Goal: Task Accomplishment & Management: Manage account settings

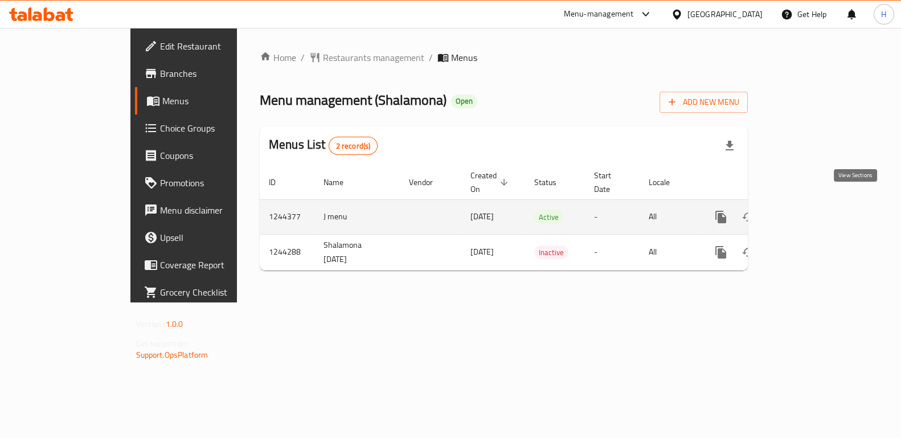
click at [808, 212] on icon "enhanced table" at bounding box center [802, 217] width 10 height 10
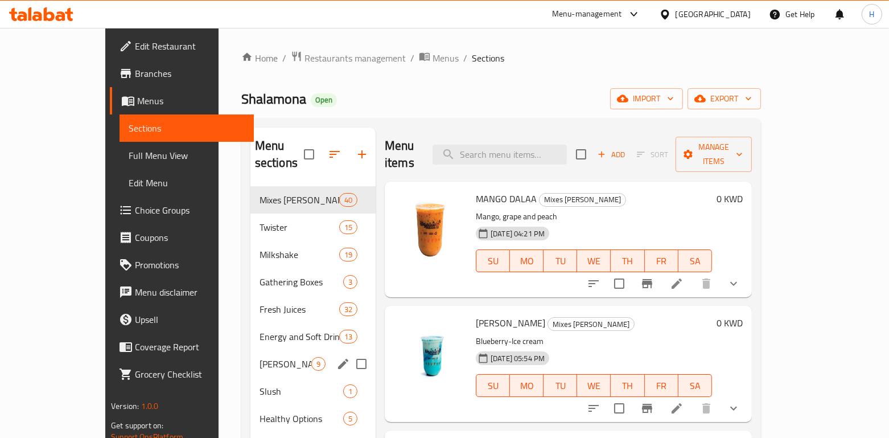
scroll to position [10, 0]
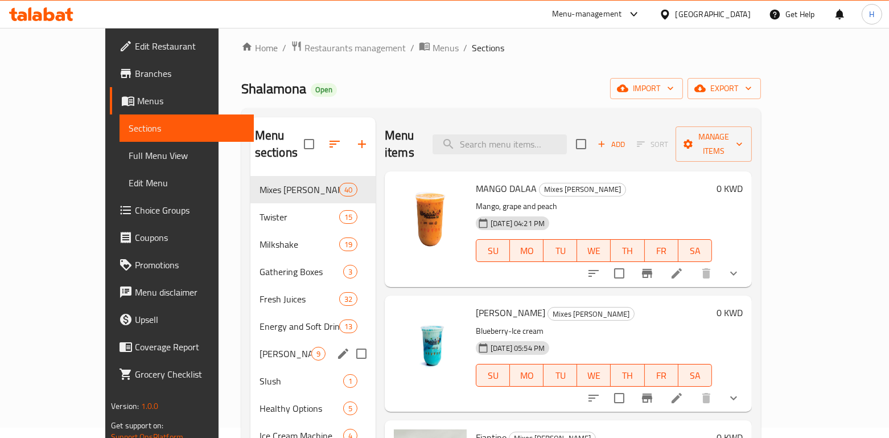
click at [250, 321] on div "Energy and Soft Drinks 13" at bounding box center [312, 326] width 125 height 27
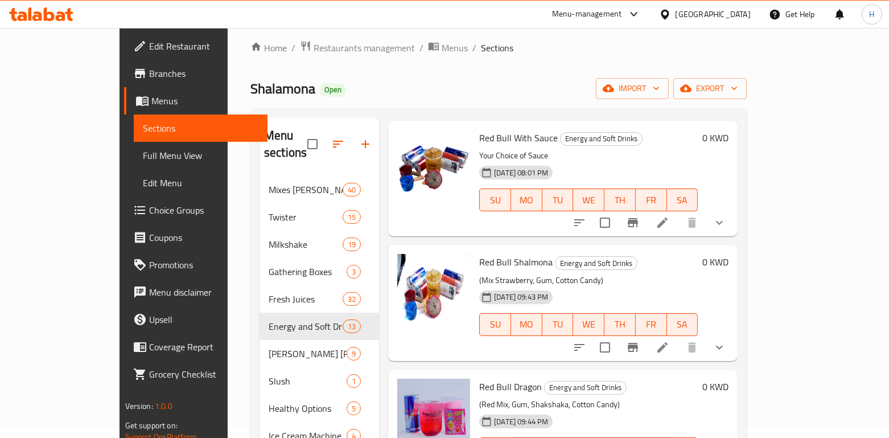
scroll to position [323, 0]
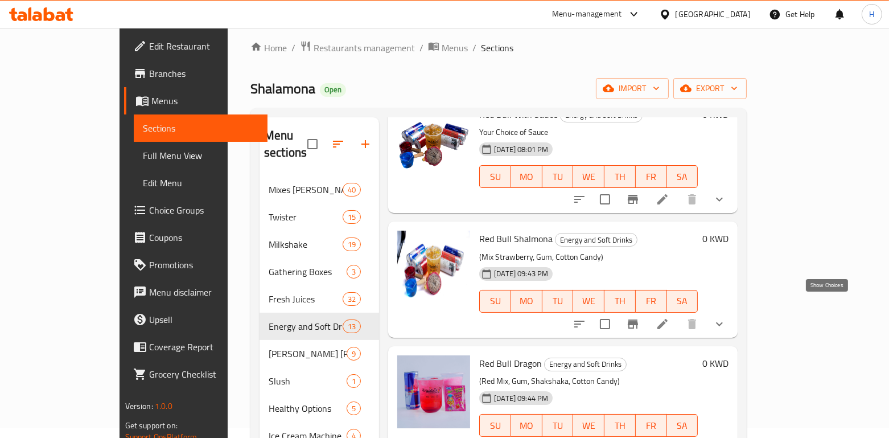
click at [726, 317] on icon "show more" at bounding box center [720, 324] width 14 height 14
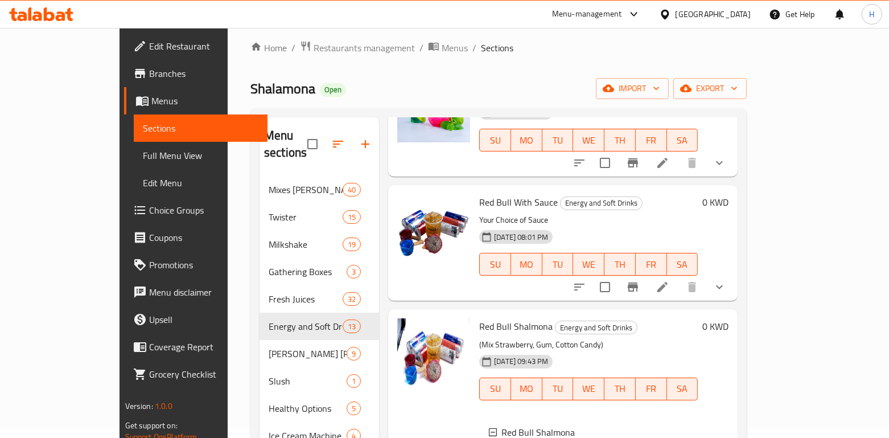
scroll to position [209, 0]
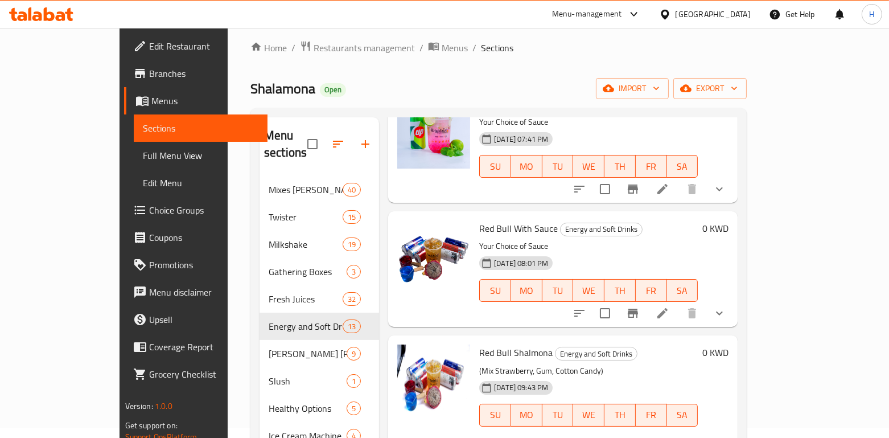
click at [726, 306] on icon "show more" at bounding box center [720, 313] width 14 height 14
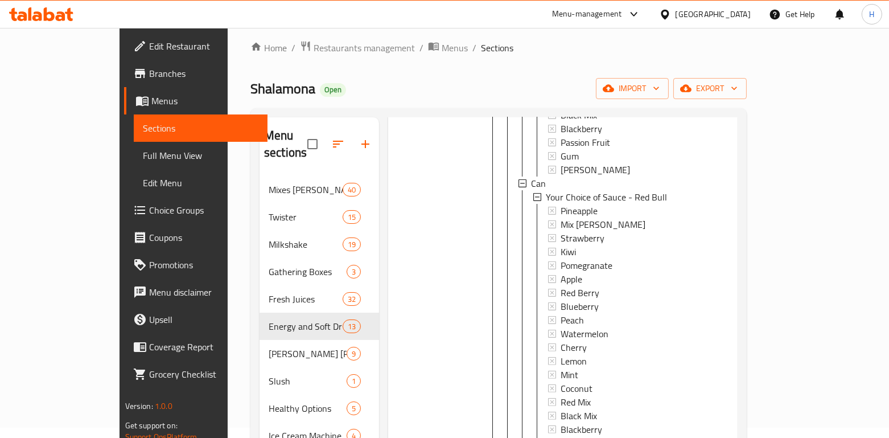
scroll to position [1079, 0]
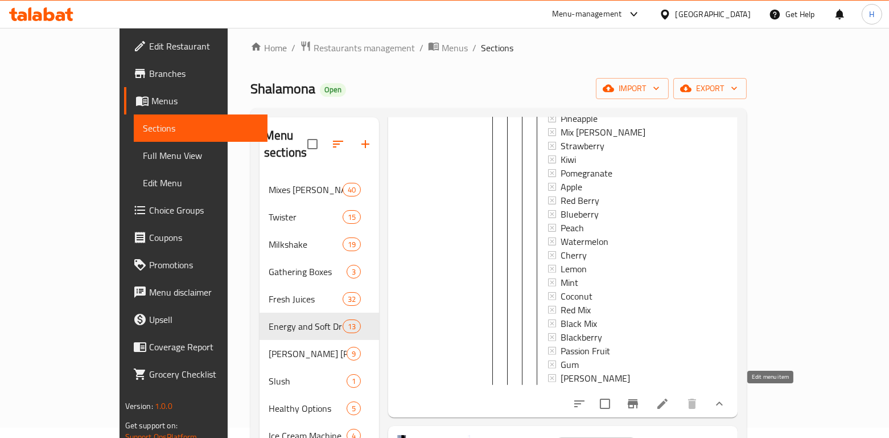
click at [668, 402] on icon at bounding box center [662, 403] width 10 height 10
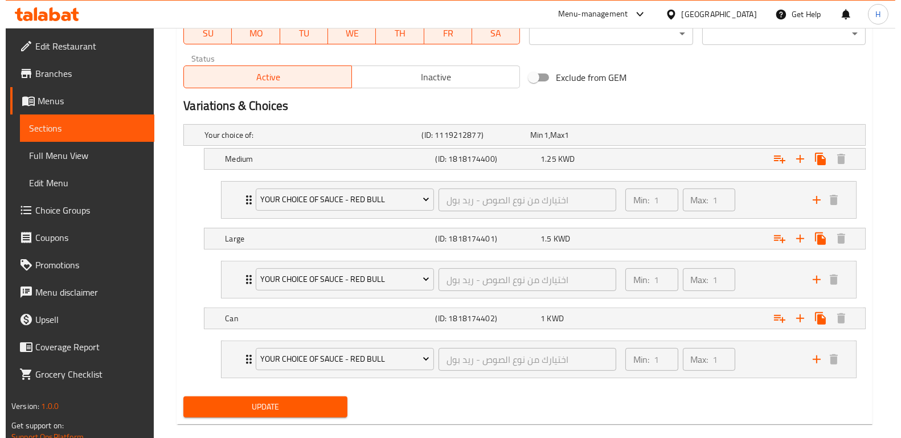
scroll to position [580, 0]
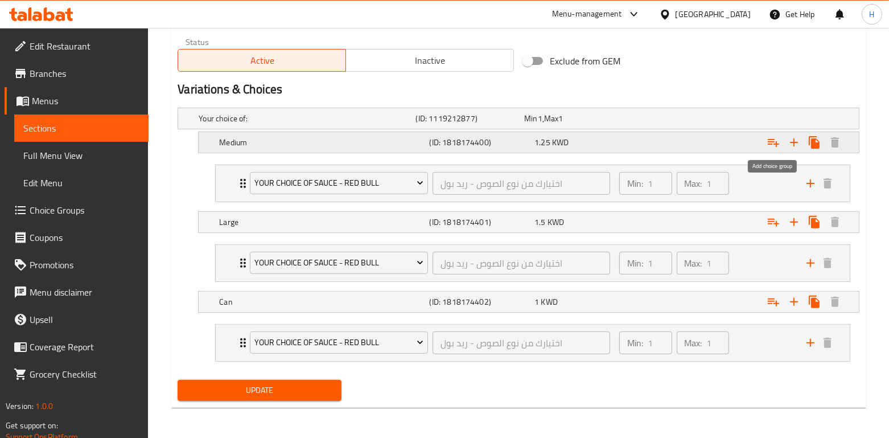
click at [771, 147] on icon "Expand" at bounding box center [774, 142] width 14 height 14
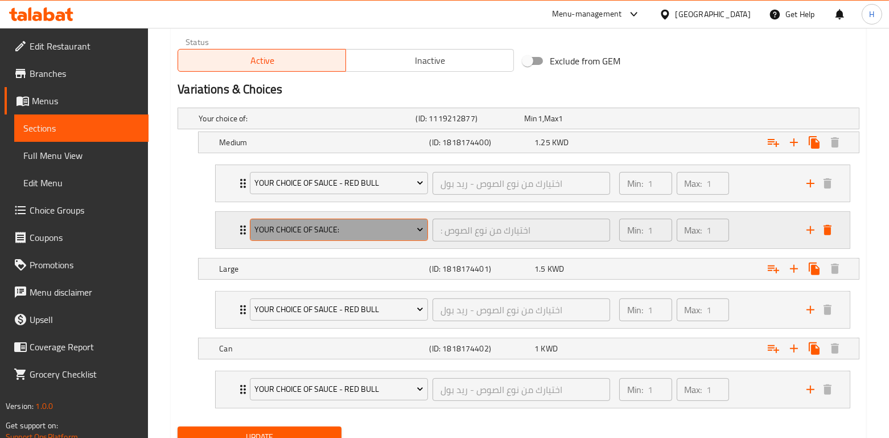
click at [373, 225] on span "Your choice of sauce:" at bounding box center [339, 230] width 170 height 14
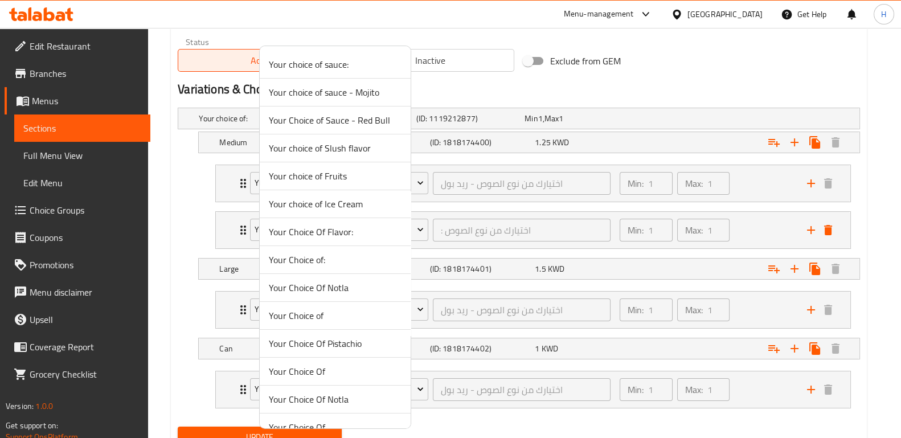
scroll to position [182, 0]
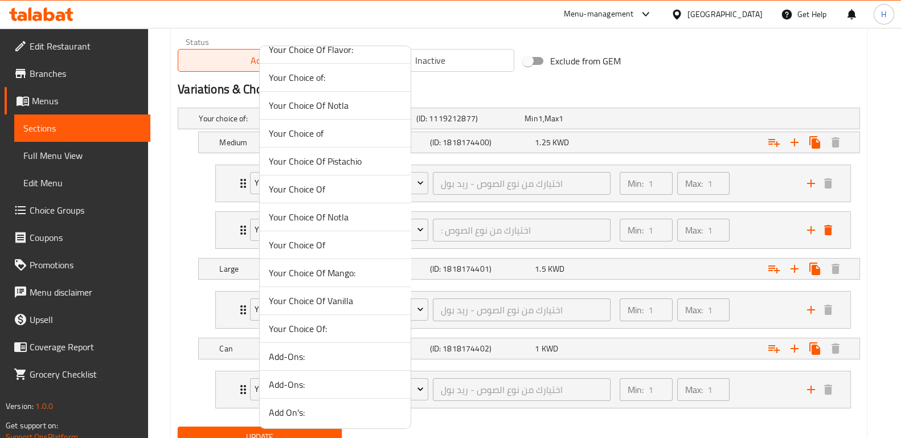
click at [327, 365] on li "Add-Ons:" at bounding box center [335, 357] width 151 height 28
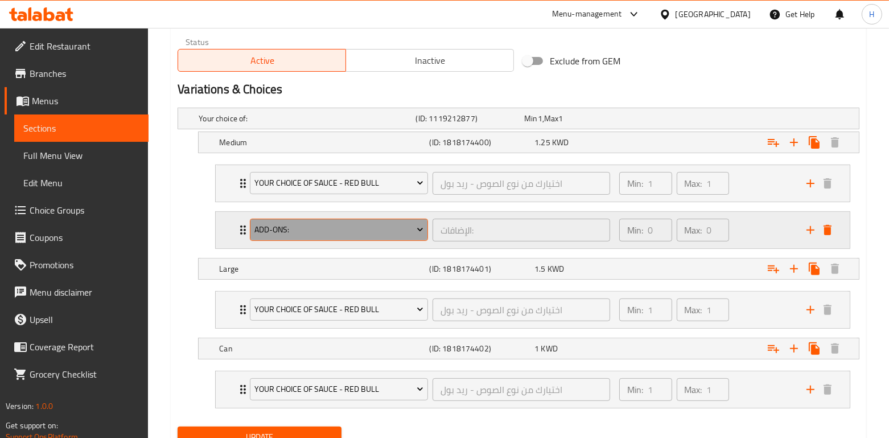
click at [379, 232] on span "Add-Ons:" at bounding box center [339, 230] width 170 height 14
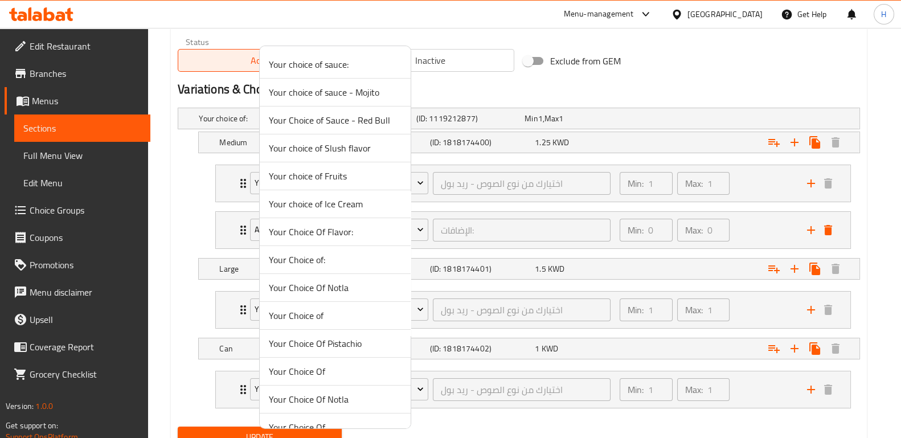
click at [471, 254] on div at bounding box center [450, 219] width 901 height 438
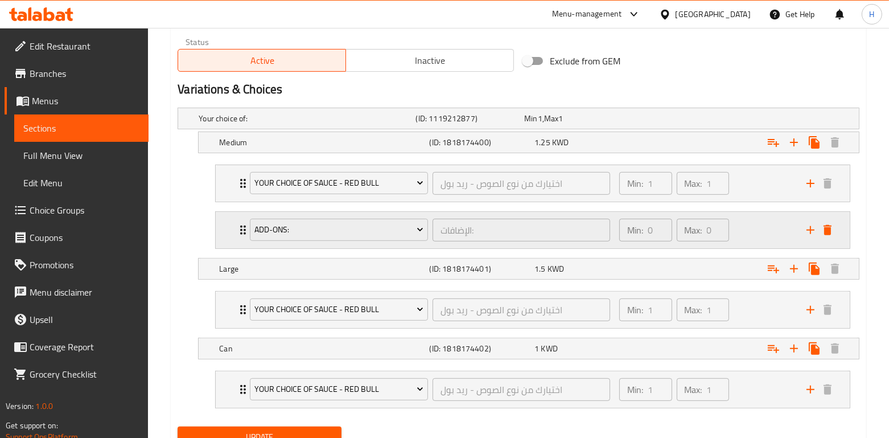
click at [729, 226] on div "Max: 0 ​" at bounding box center [703, 229] width 57 height 27
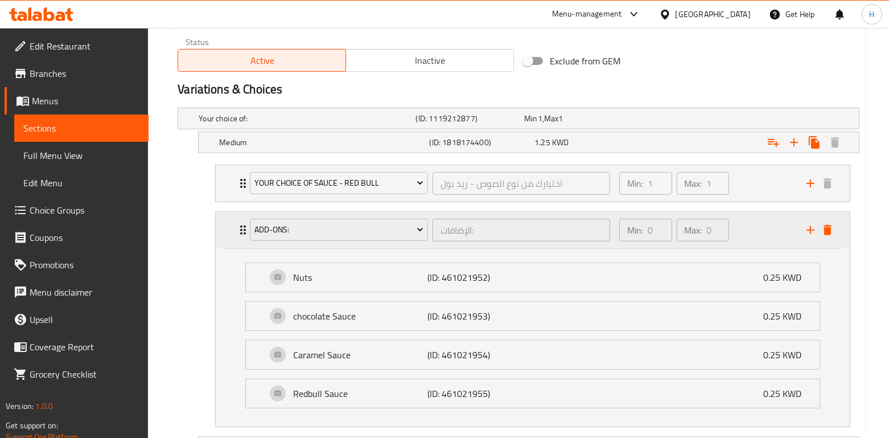
click at [743, 228] on div "Min: 0 ​ Max: 0 ​" at bounding box center [705, 230] width 187 height 36
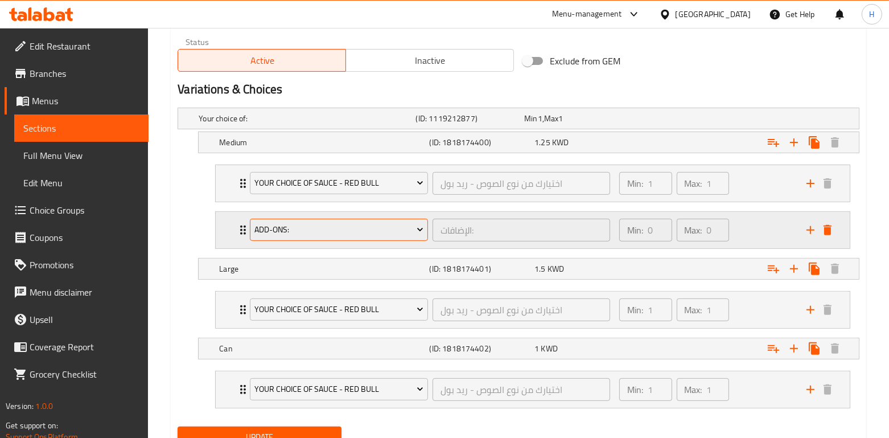
click at [377, 227] on span "Add-Ons:" at bounding box center [339, 230] width 170 height 14
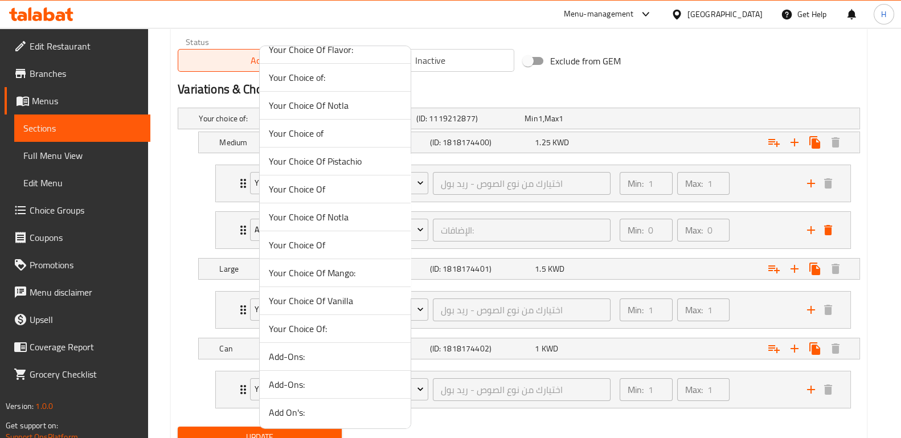
click at [331, 387] on span "Add-Ons:" at bounding box center [335, 384] width 133 height 14
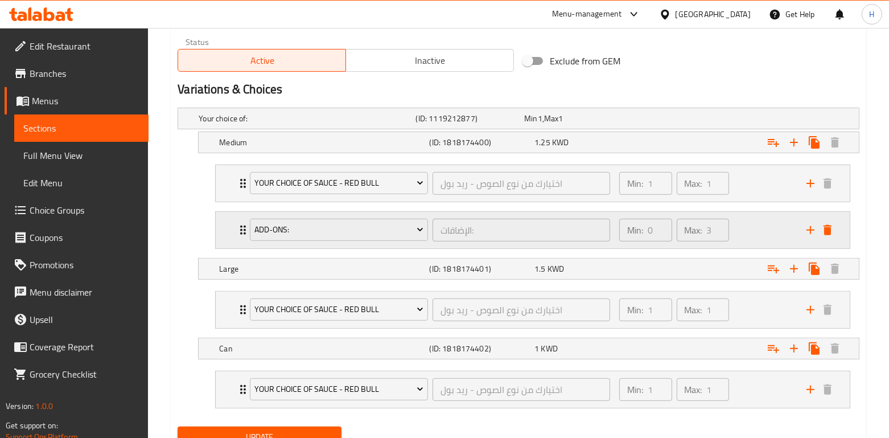
click at [746, 225] on div "Min: 0 ​ Max: 3 ​" at bounding box center [705, 230] width 187 height 36
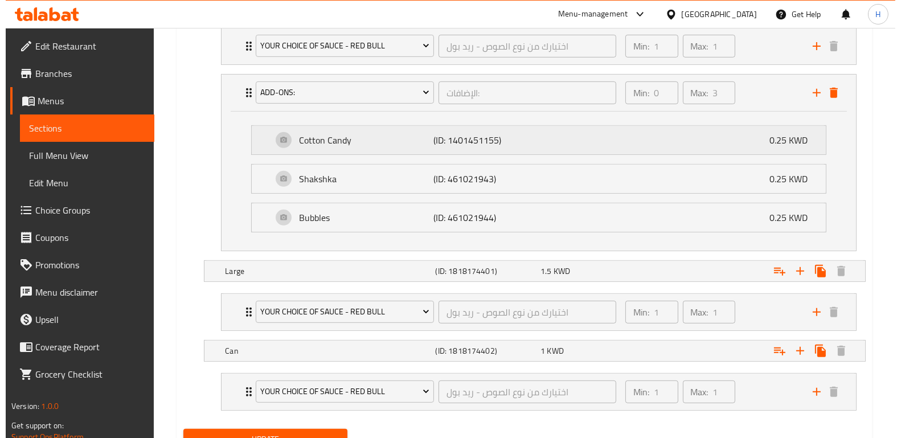
scroll to position [765, 0]
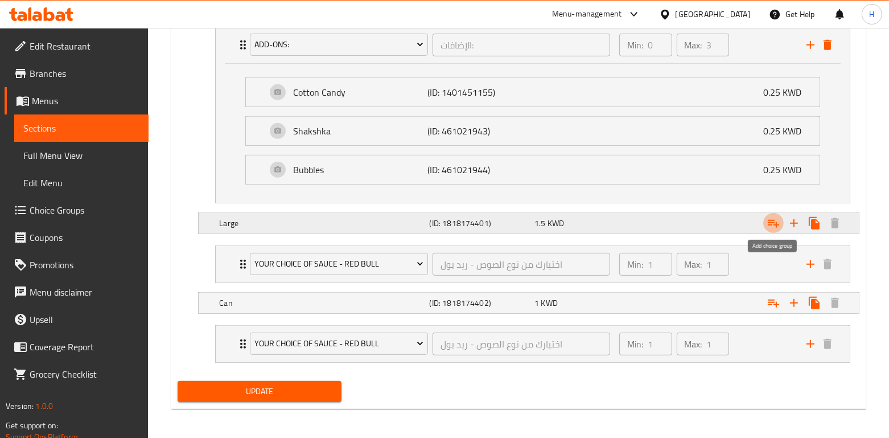
click at [773, 223] on icon "Expand" at bounding box center [774, 223] width 14 height 14
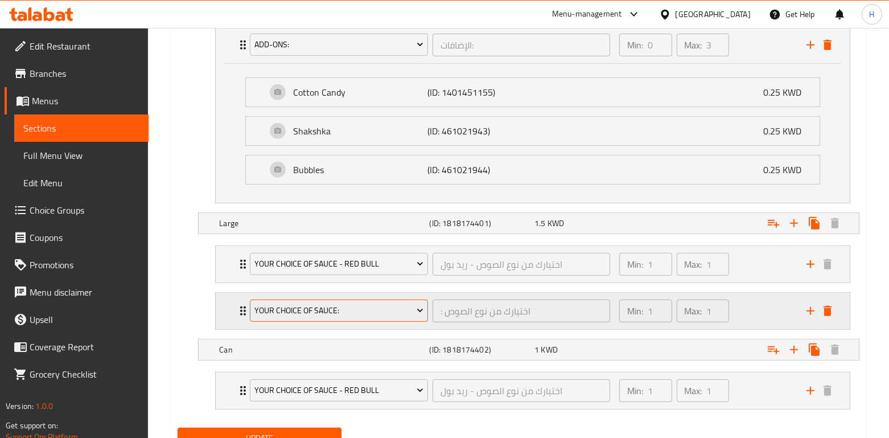
click at [361, 309] on span "Your choice of sauce:" at bounding box center [339, 310] width 170 height 14
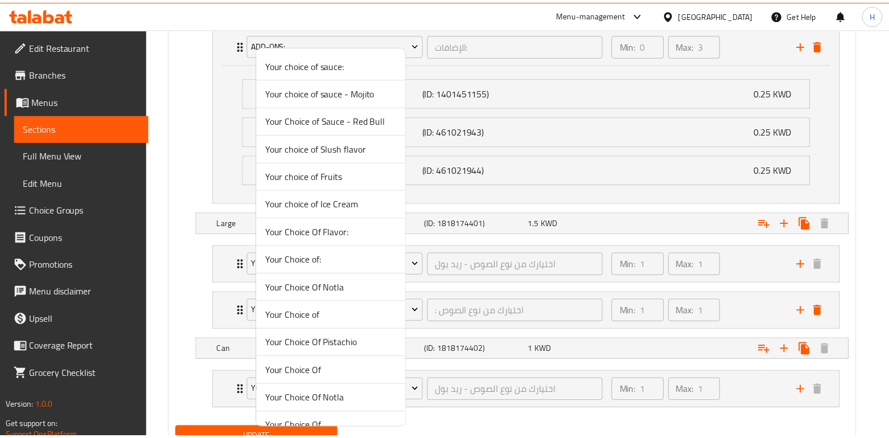
scroll to position [182, 0]
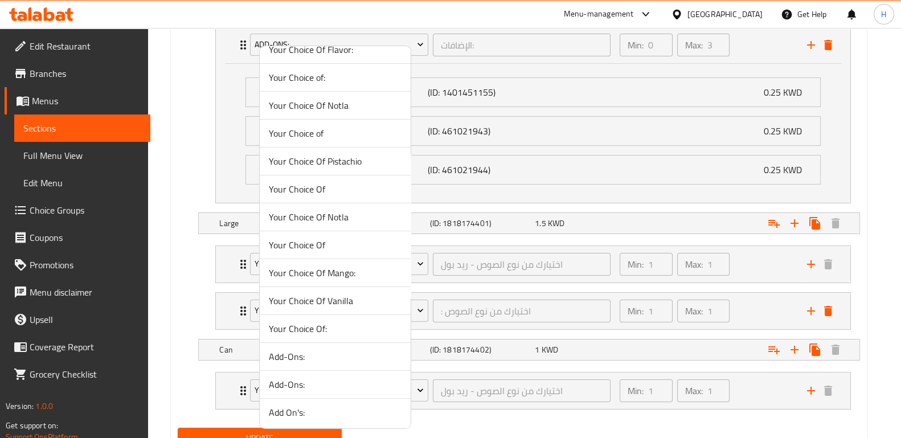
click at [352, 381] on span "Add-Ons:" at bounding box center [335, 384] width 133 height 14
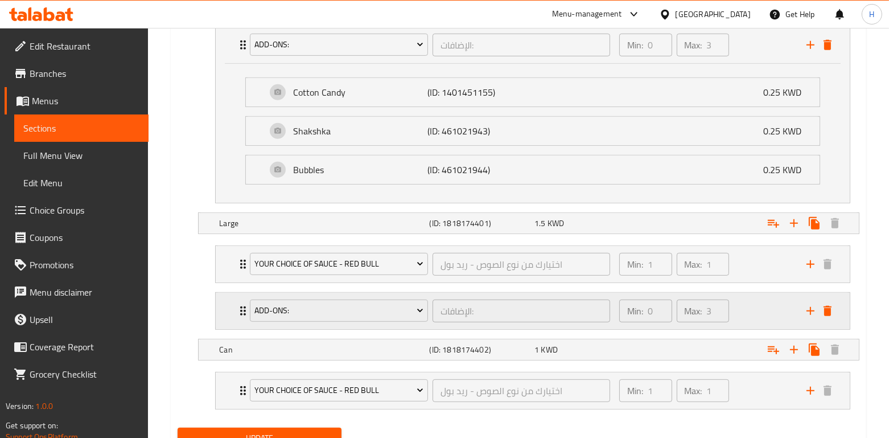
click at [757, 310] on div "Min: 0 ​ Max: 3 ​" at bounding box center [705, 311] width 187 height 36
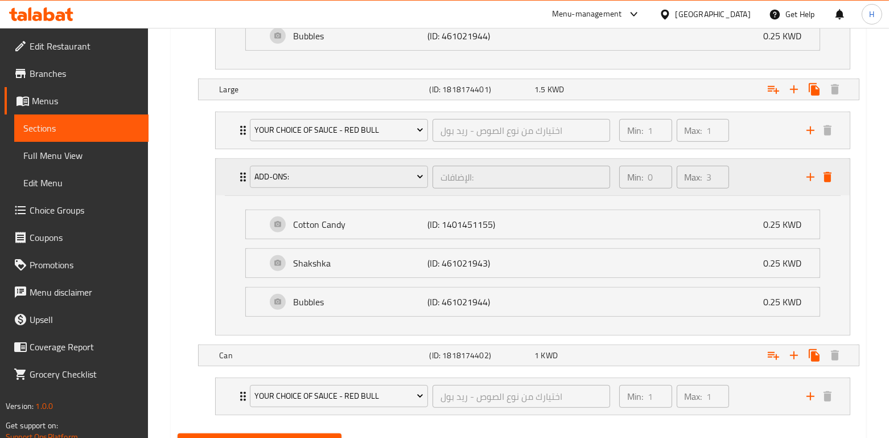
scroll to position [900, 0]
click at [774, 353] on icon "Expand" at bounding box center [774, 354] width 14 height 14
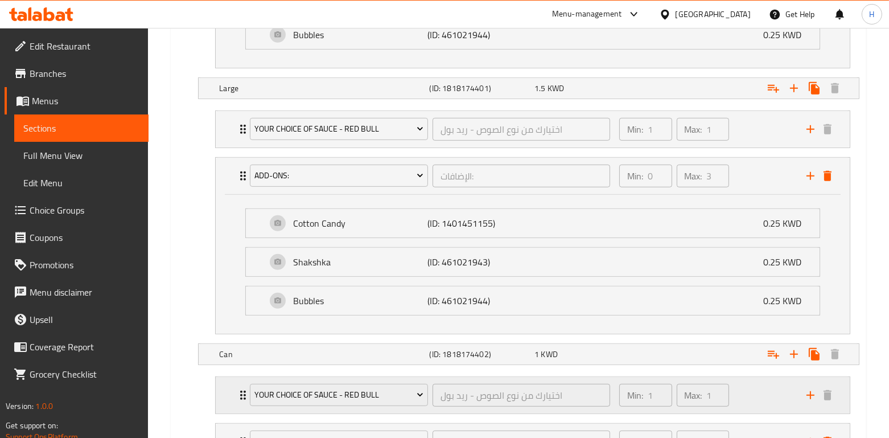
scroll to position [997, 0]
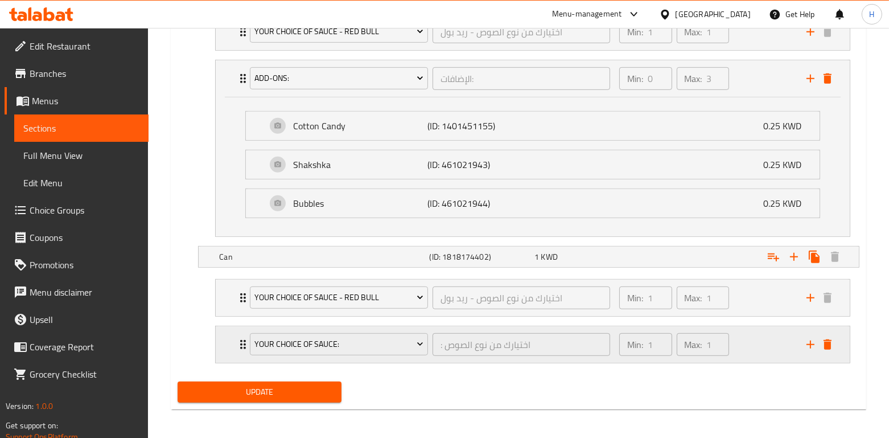
click at [361, 331] on div "Your choice of sauce:" at bounding box center [339, 344] width 183 height 27
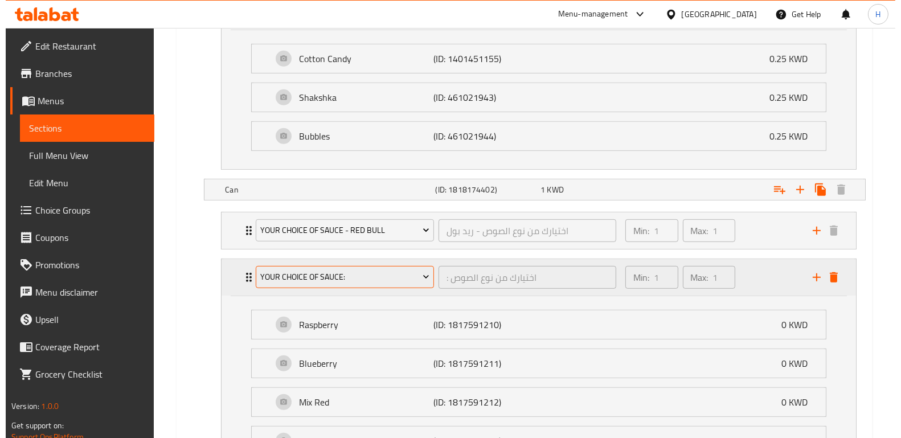
scroll to position [1078, 0]
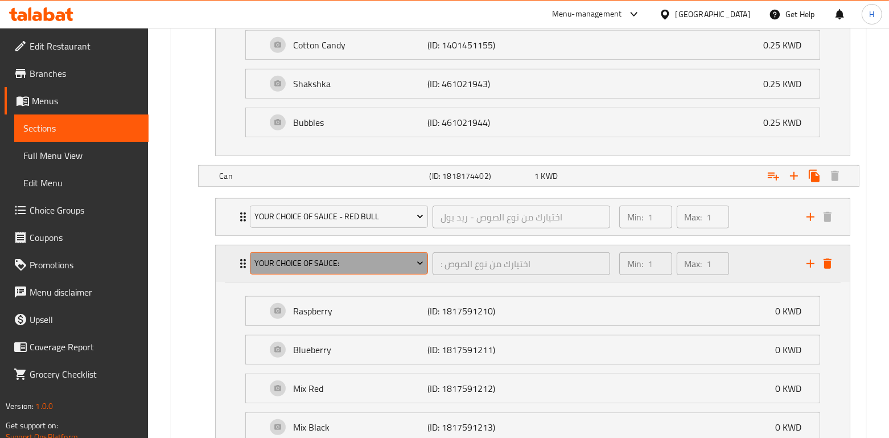
click at [320, 263] on span "Your choice of sauce:" at bounding box center [339, 263] width 170 height 14
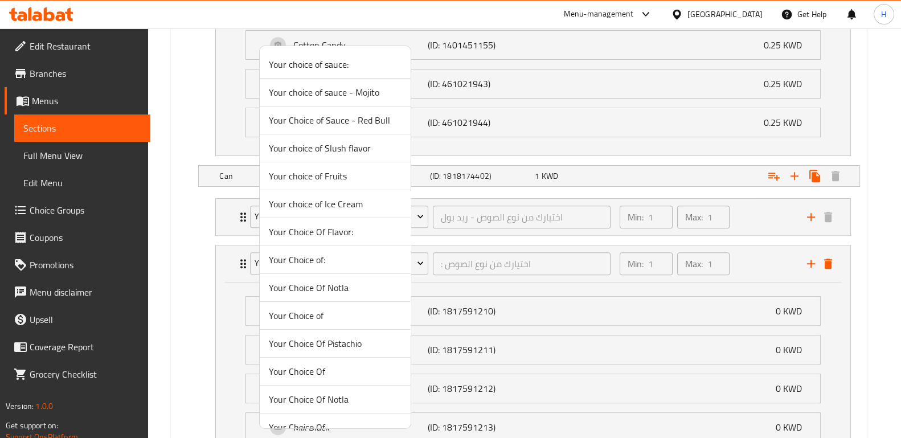
scroll to position [182, 0]
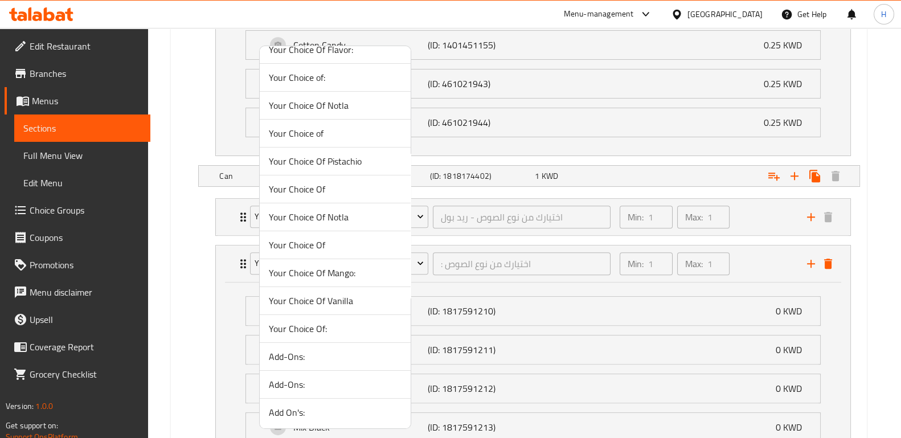
click at [334, 387] on span "Add-Ons:" at bounding box center [335, 384] width 133 height 14
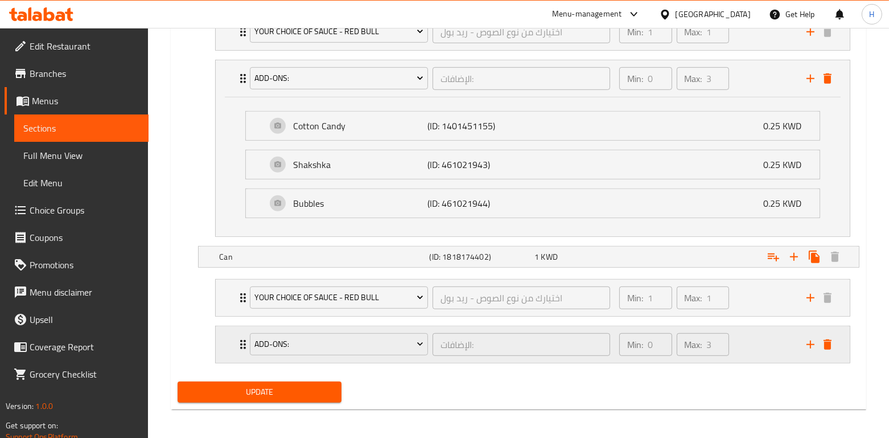
click at [754, 338] on div "Min: 0 ​ Max: 3 ​" at bounding box center [705, 344] width 187 height 36
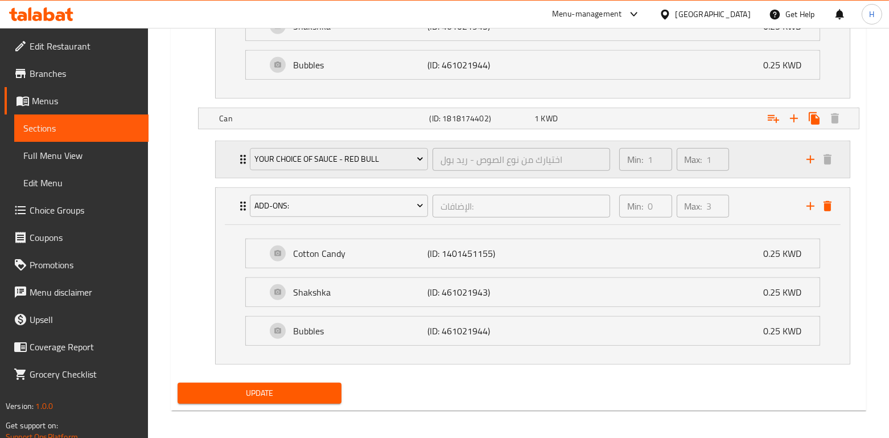
scroll to position [1135, 0]
click at [322, 386] on span "Update" at bounding box center [259, 393] width 145 height 14
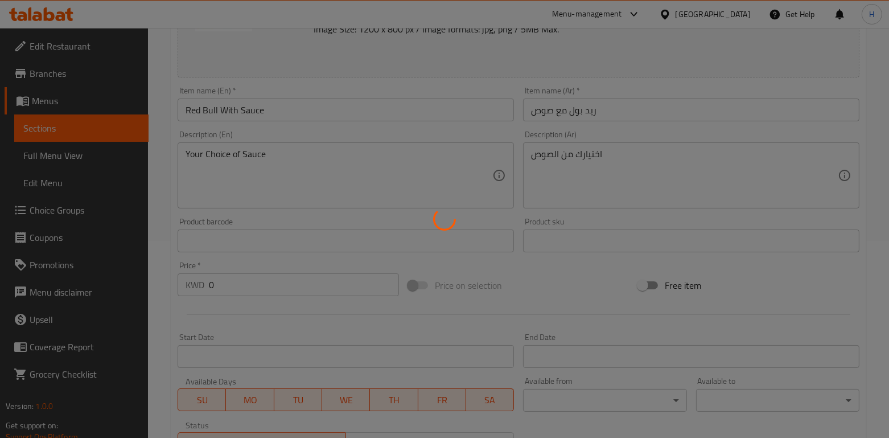
scroll to position [0, 0]
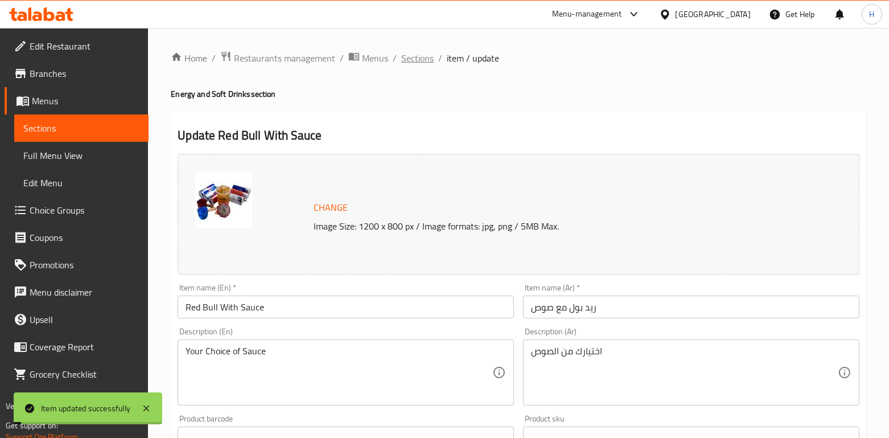
click at [425, 62] on span "Sections" at bounding box center [417, 58] width 32 height 14
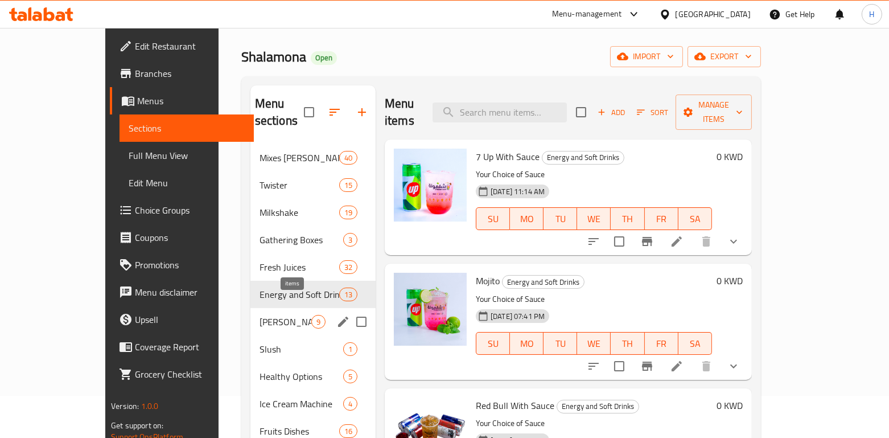
scroll to position [56, 0]
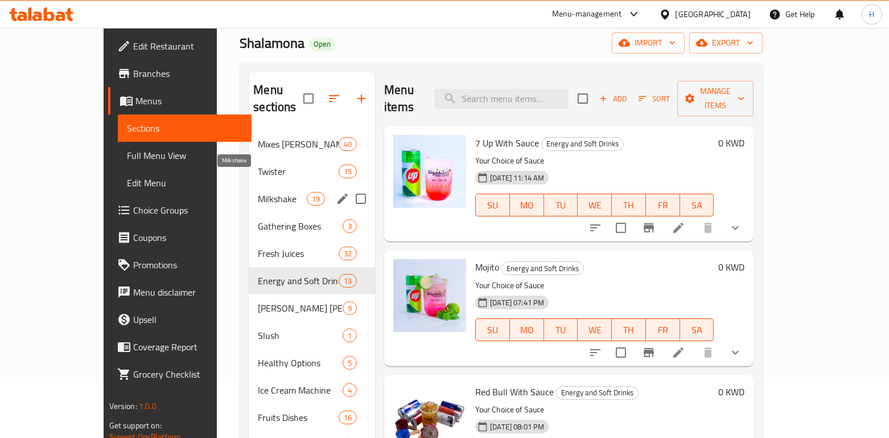
click at [258, 192] on span "Milkshake" at bounding box center [282, 199] width 48 height 14
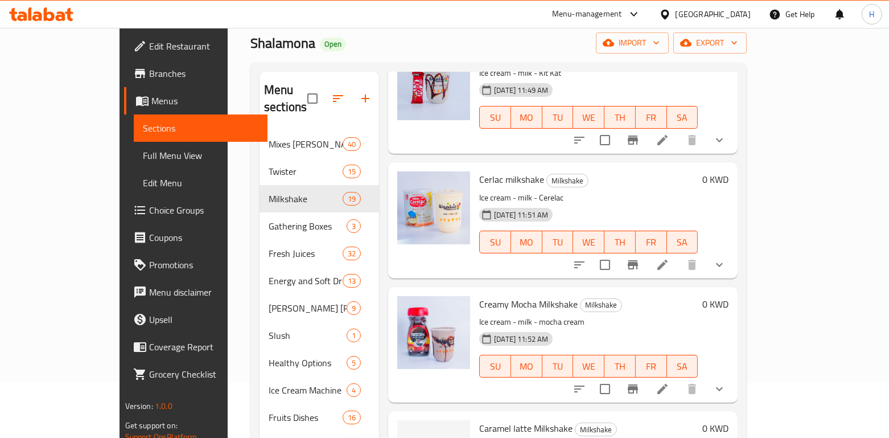
scroll to position [159, 0]
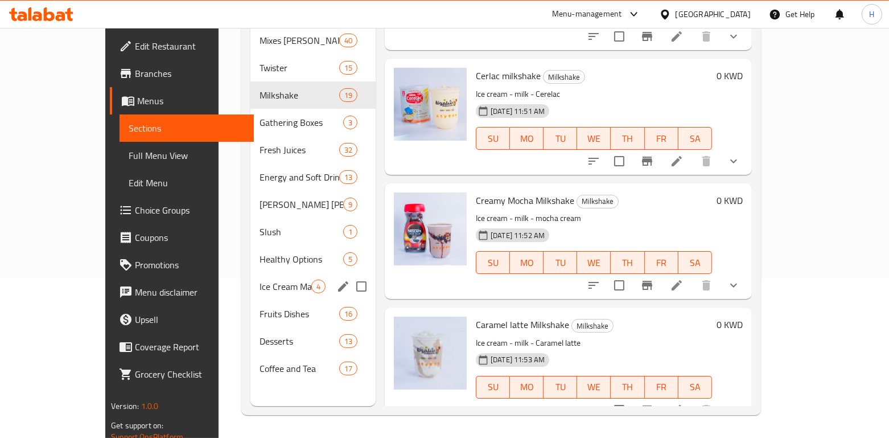
click at [260, 279] on span "Ice Cream Machine" at bounding box center [286, 286] width 52 height 14
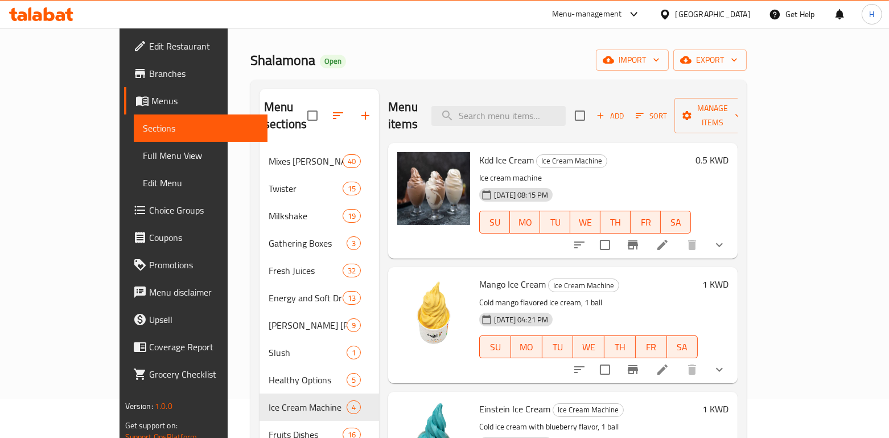
scroll to position [88, 0]
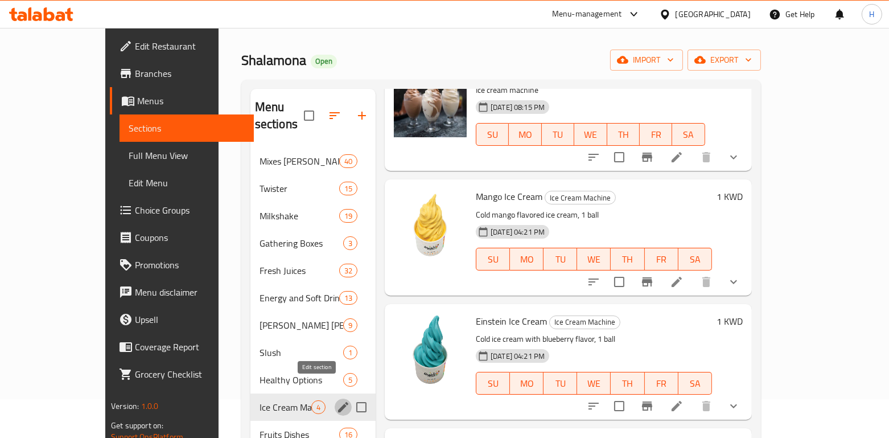
click at [338, 402] on icon "edit" at bounding box center [343, 407] width 10 height 10
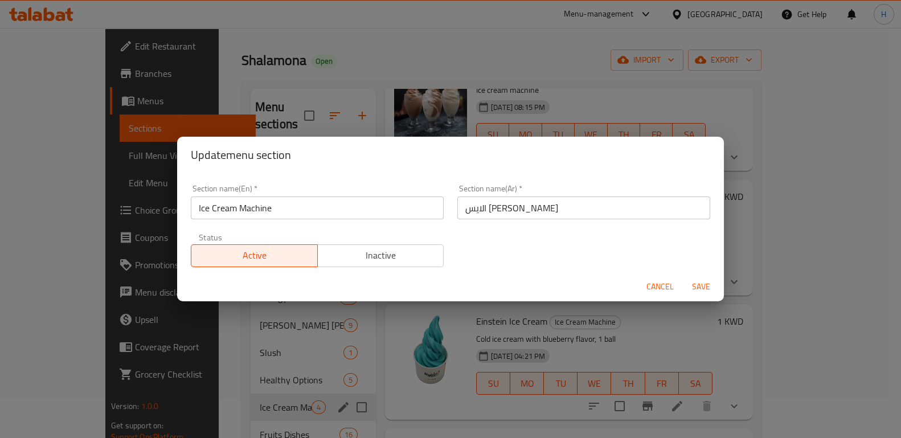
click at [517, 207] on input "الايس [PERSON_NAME]" at bounding box center [583, 207] width 253 height 23
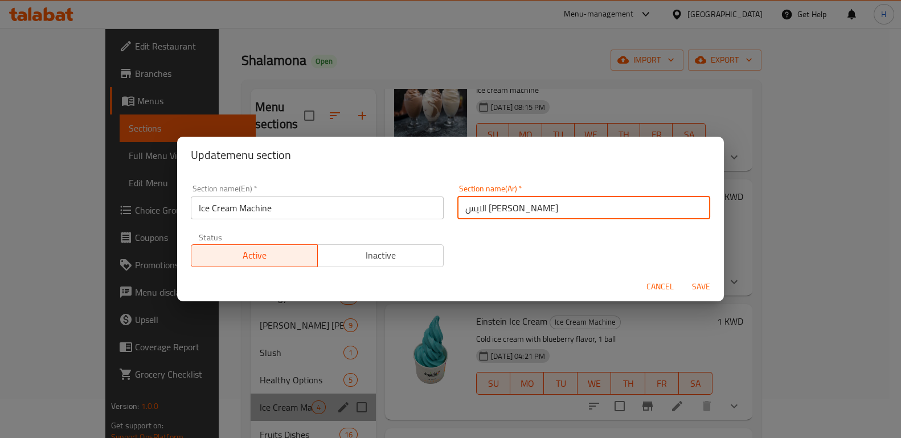
click at [517, 207] on input "الايس [PERSON_NAME]" at bounding box center [583, 207] width 253 height 23
click at [514, 208] on input "ايس [PERSON_NAME]" at bounding box center [583, 207] width 253 height 23
type input "ايس [PERSON_NAME]"
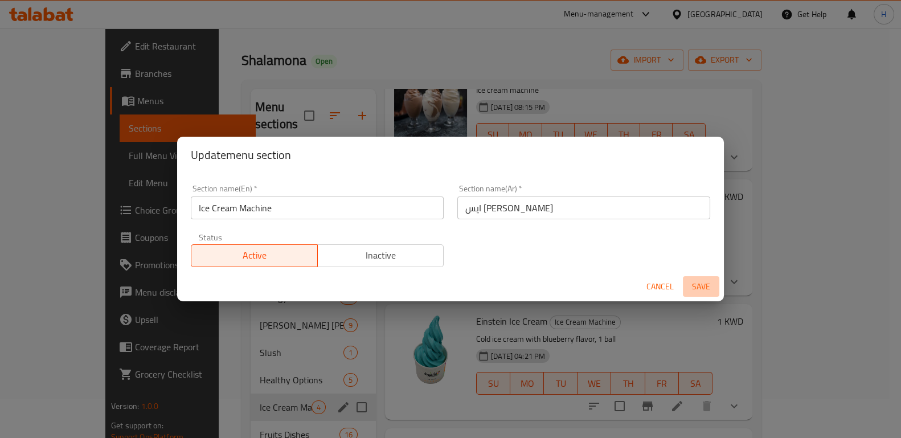
click at [698, 286] on span "Save" at bounding box center [700, 286] width 27 height 14
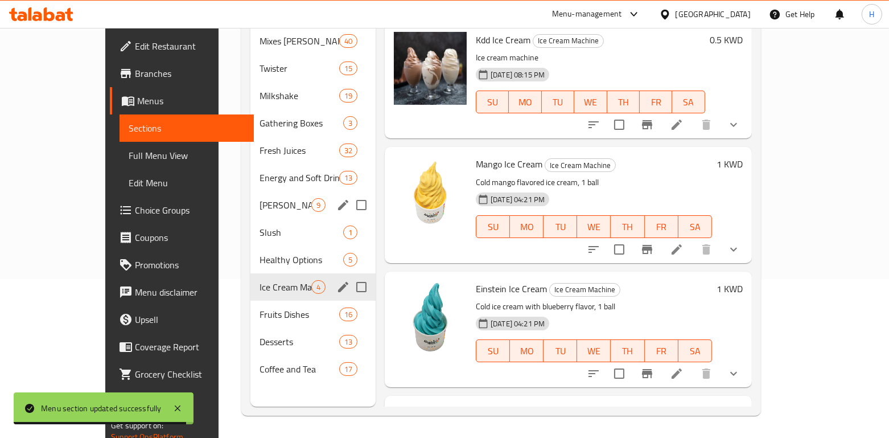
scroll to position [159, 0]
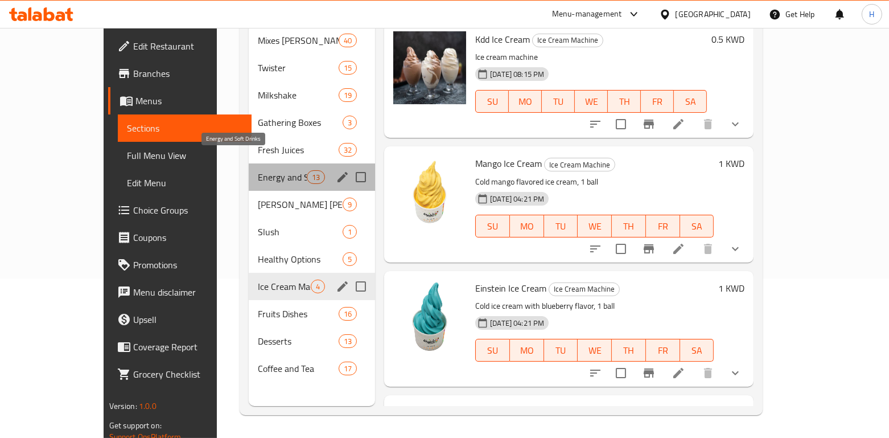
click at [258, 170] on span "Energy and Soft Drinks" at bounding box center [282, 177] width 48 height 14
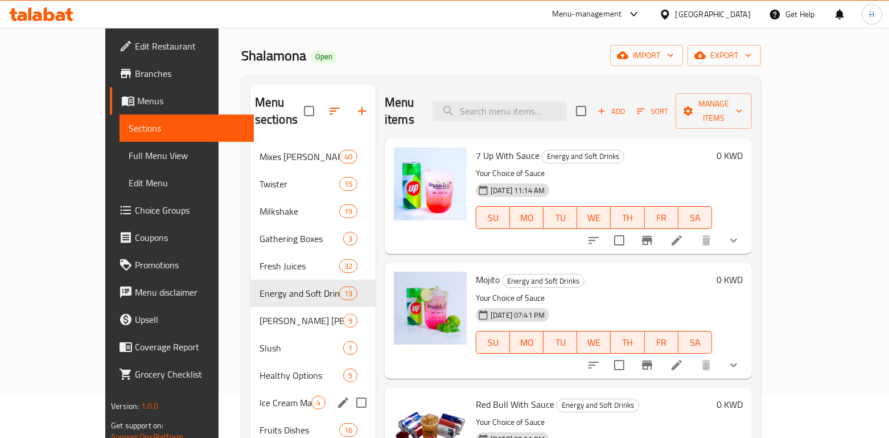
scroll to position [39, 0]
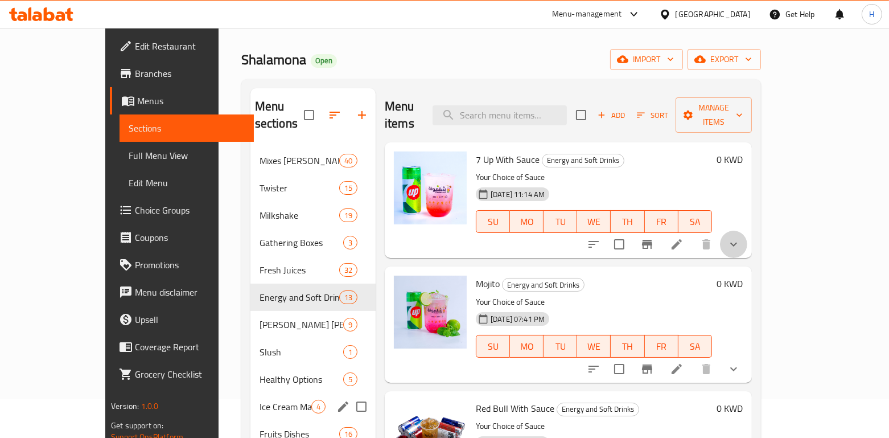
click at [747, 235] on button "show more" at bounding box center [733, 244] width 27 height 27
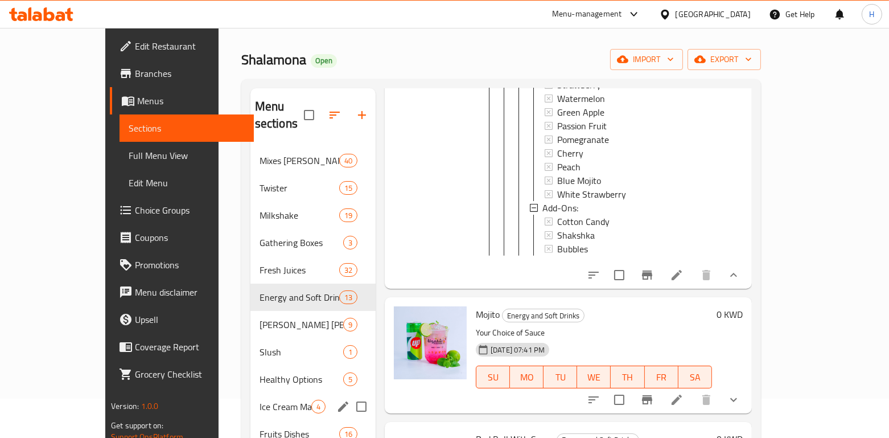
scroll to position [810, 0]
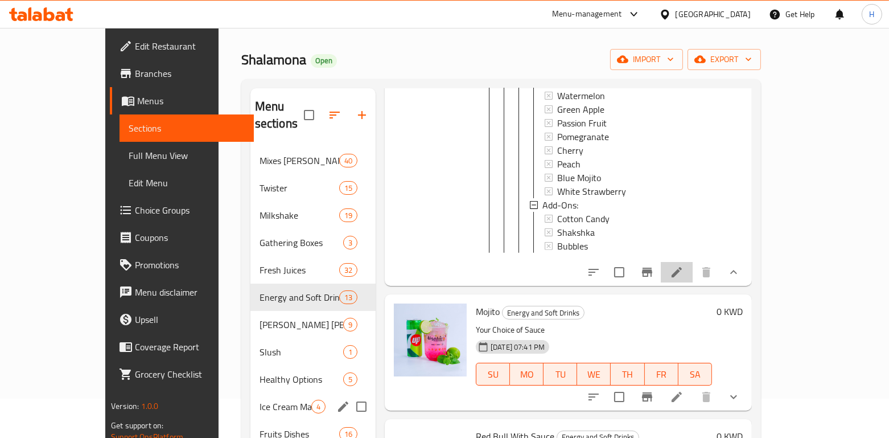
click at [682, 269] on icon at bounding box center [677, 272] width 10 height 10
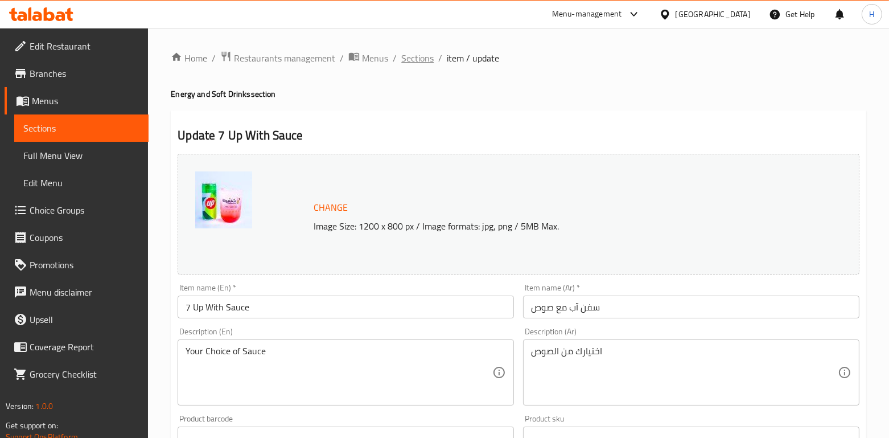
click at [431, 64] on span "Sections" at bounding box center [417, 58] width 32 height 14
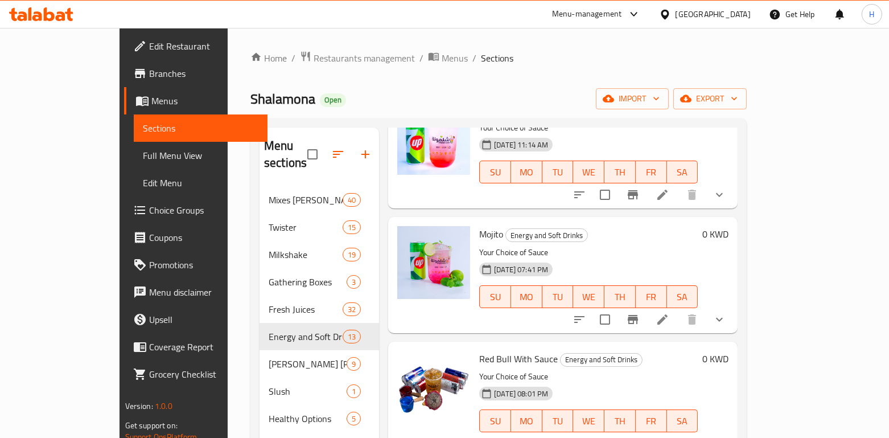
scroll to position [90, 0]
click at [733, 310] on button "show more" at bounding box center [719, 318] width 27 height 27
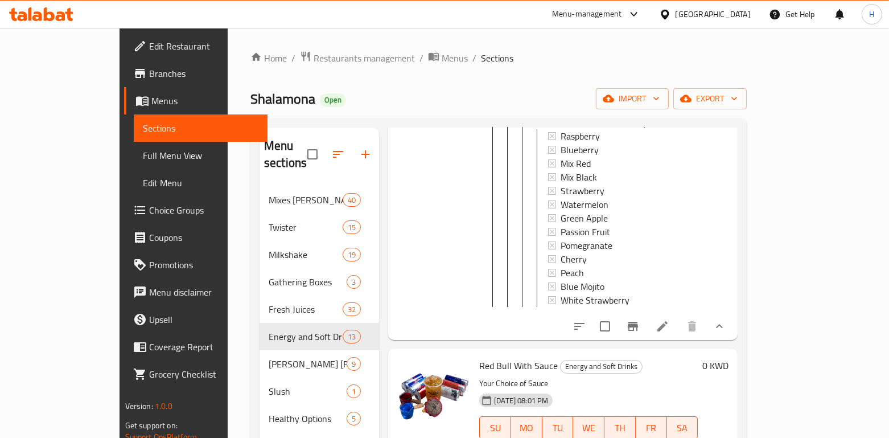
scroll to position [768, 0]
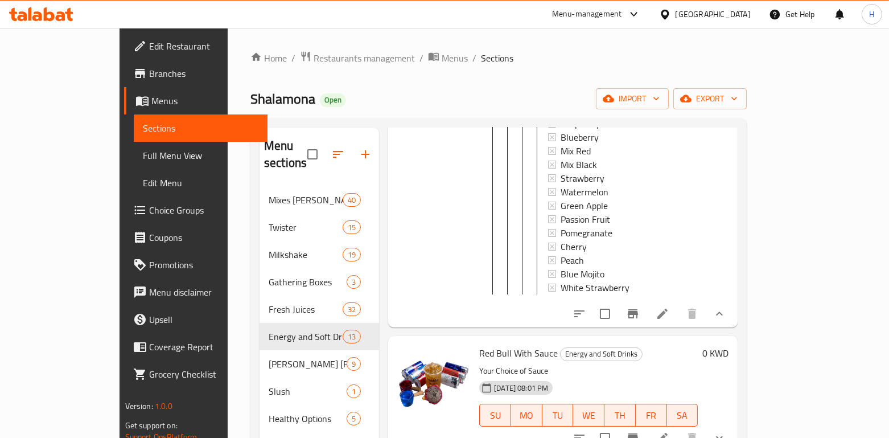
click at [669, 307] on icon at bounding box center [663, 314] width 14 height 14
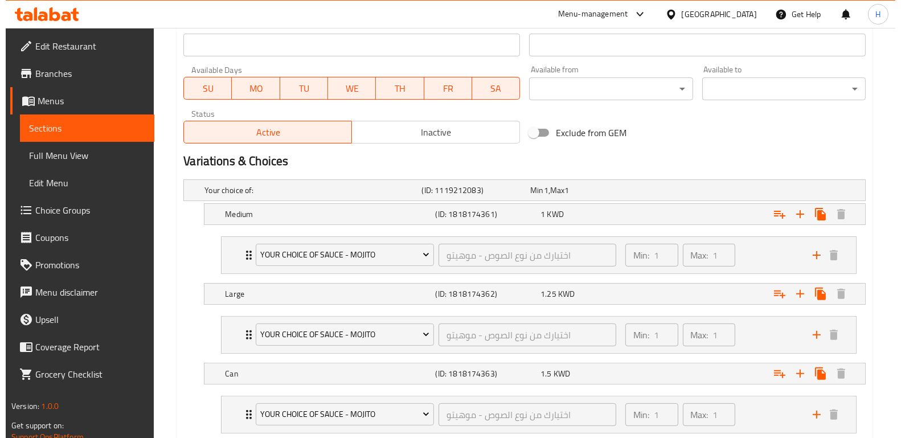
scroll to position [509, 0]
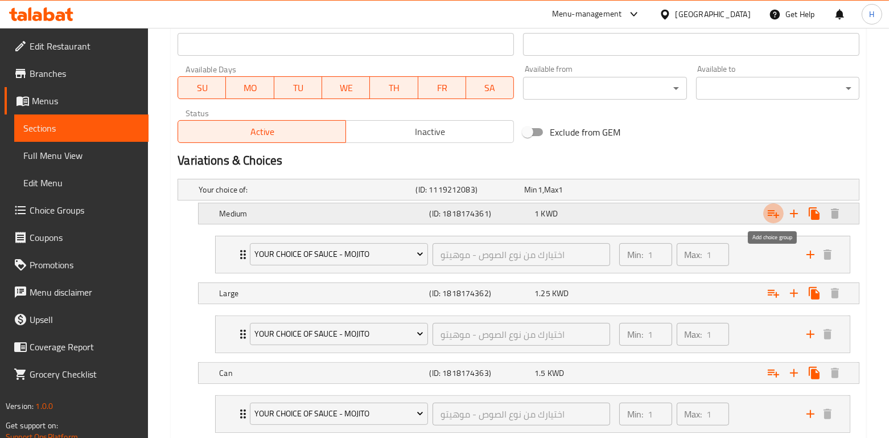
click at [774, 211] on icon "Expand" at bounding box center [774, 214] width 14 height 14
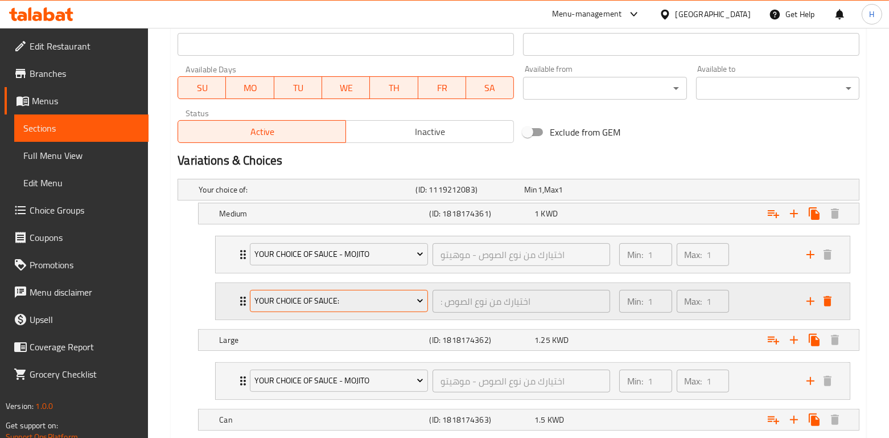
click at [400, 304] on span "Your choice of sauce:" at bounding box center [339, 301] width 170 height 14
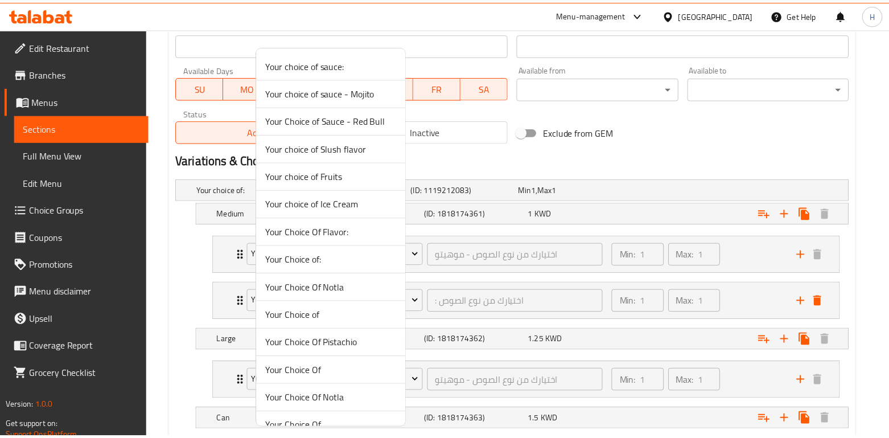
scroll to position [182, 0]
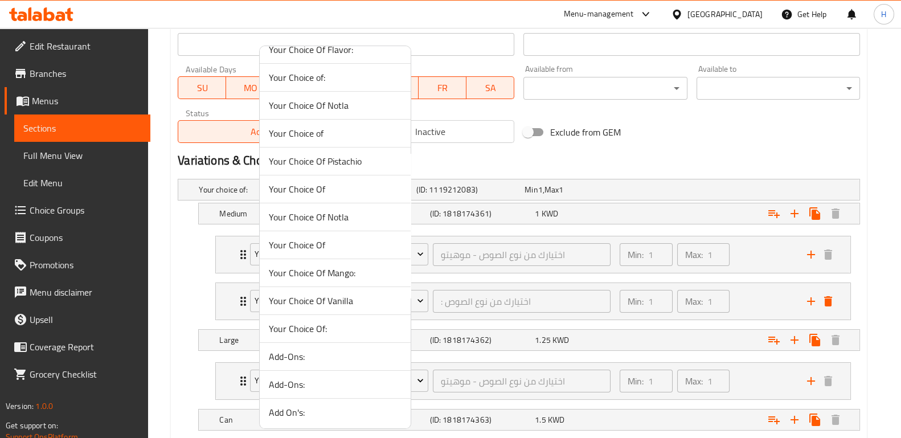
click at [346, 380] on span "Add-Ons:" at bounding box center [335, 384] width 133 height 14
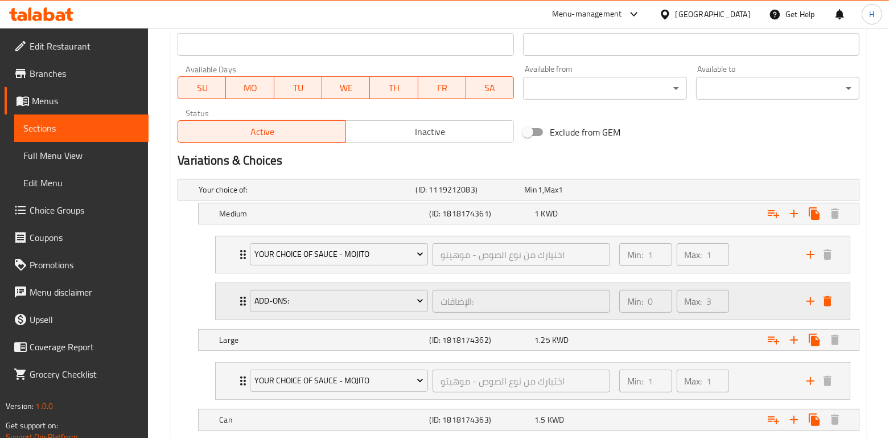
click at [730, 312] on div "Max: 3 ​" at bounding box center [703, 300] width 57 height 27
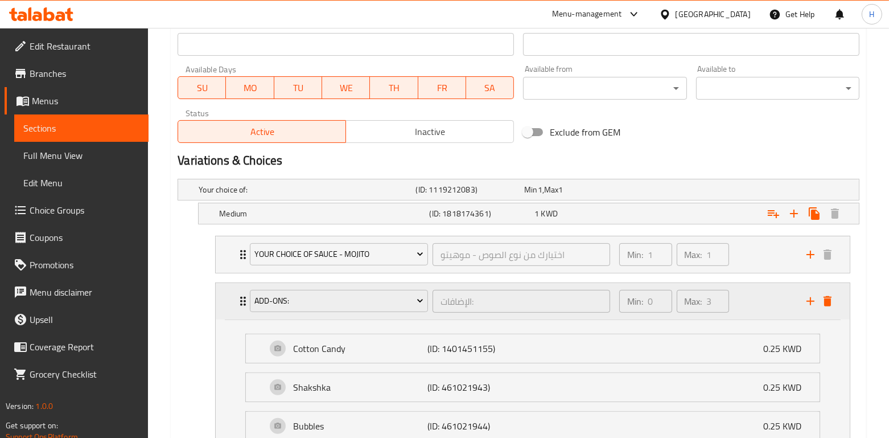
click at [733, 314] on div "Min: 0 ​ Max: 3 ​" at bounding box center [674, 301] width 118 height 32
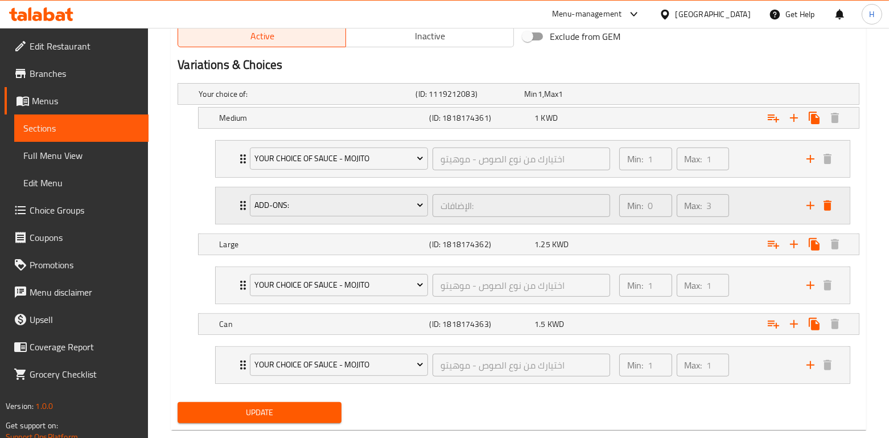
scroll to position [606, 0]
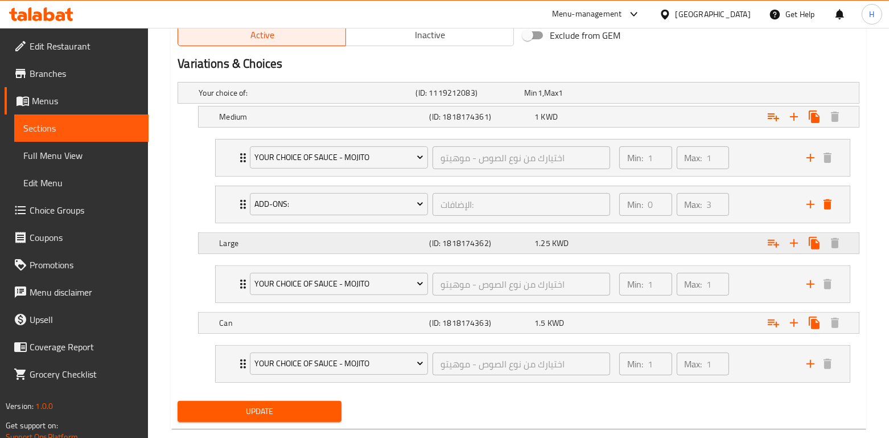
click at [768, 240] on icon "Expand" at bounding box center [774, 243] width 14 height 14
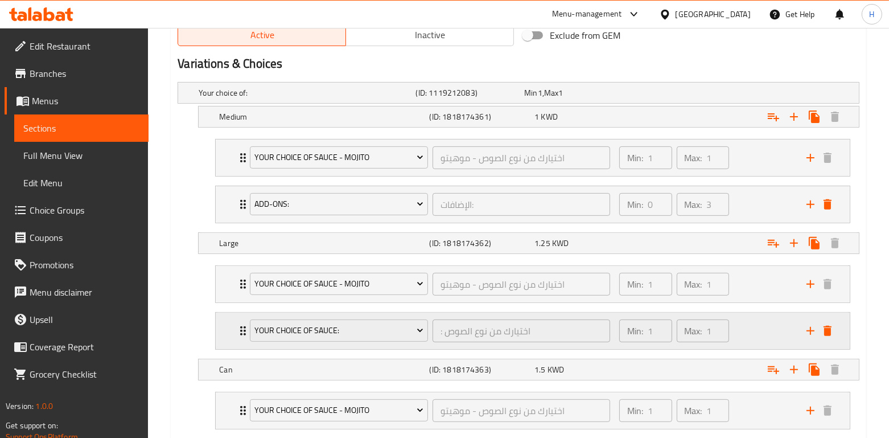
click at [373, 317] on div "Your choice of sauce:" at bounding box center [339, 330] width 183 height 27
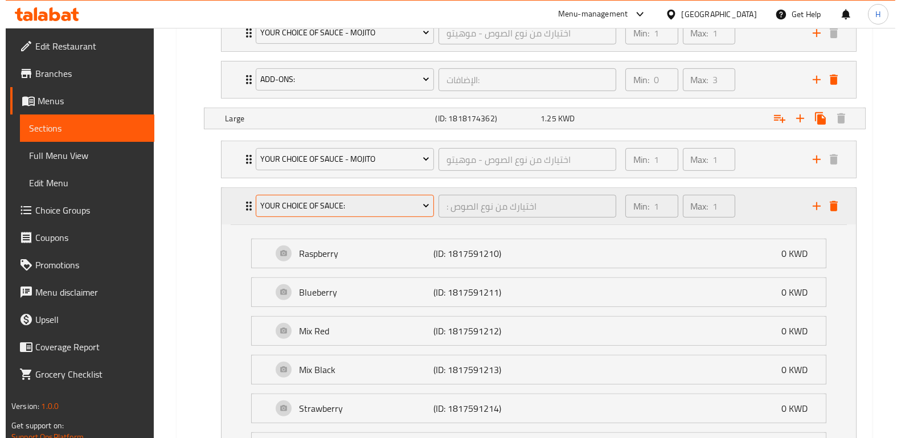
scroll to position [704, 0]
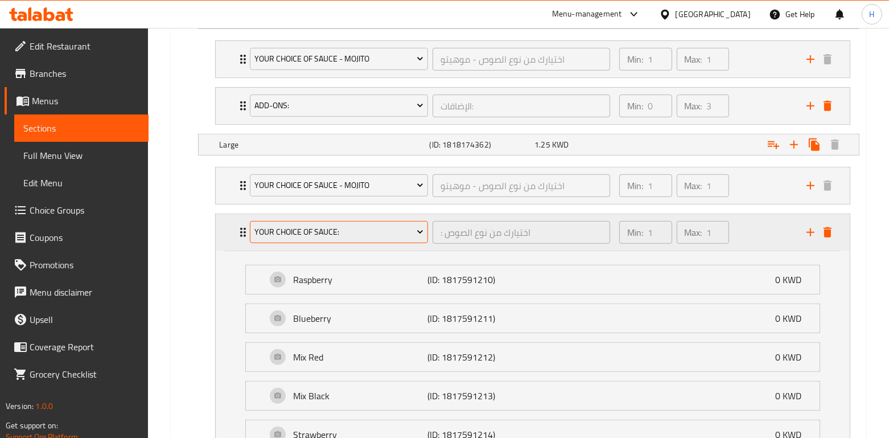
click at [340, 232] on span "Your choice of sauce:" at bounding box center [339, 232] width 170 height 14
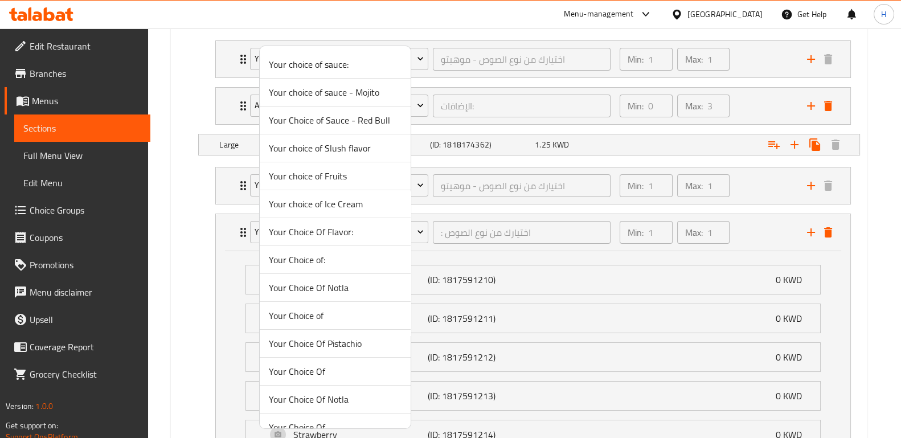
scroll to position [182, 0]
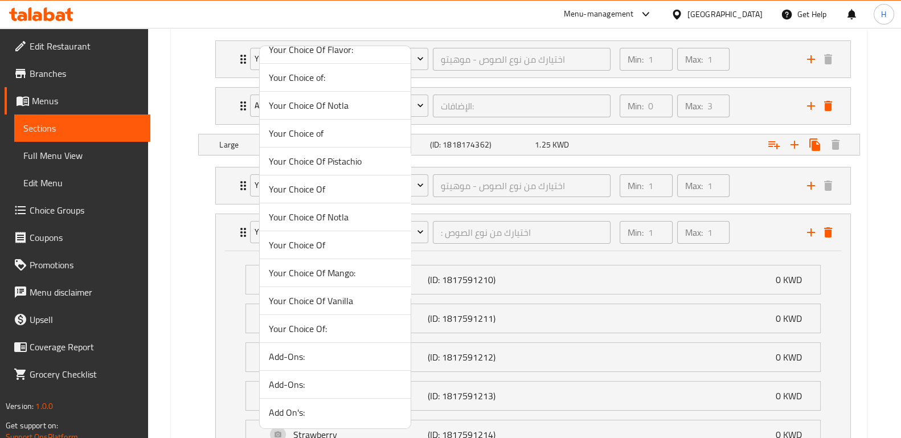
click at [323, 382] on span "Add-Ons:" at bounding box center [335, 384] width 133 height 14
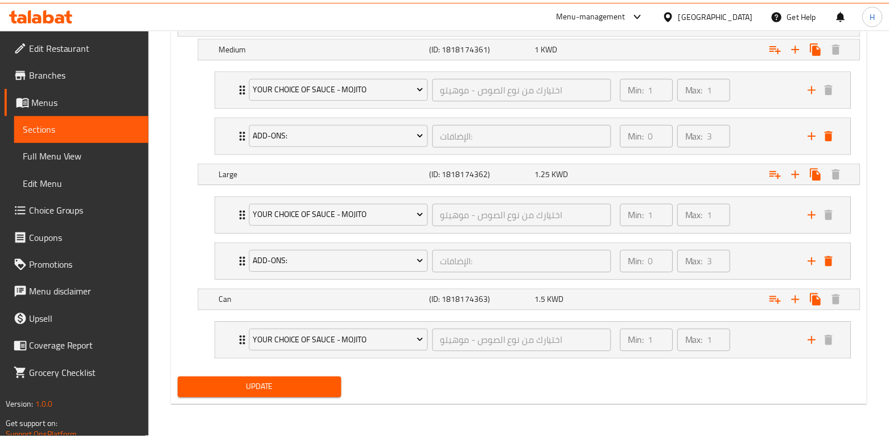
scroll to position [673, 0]
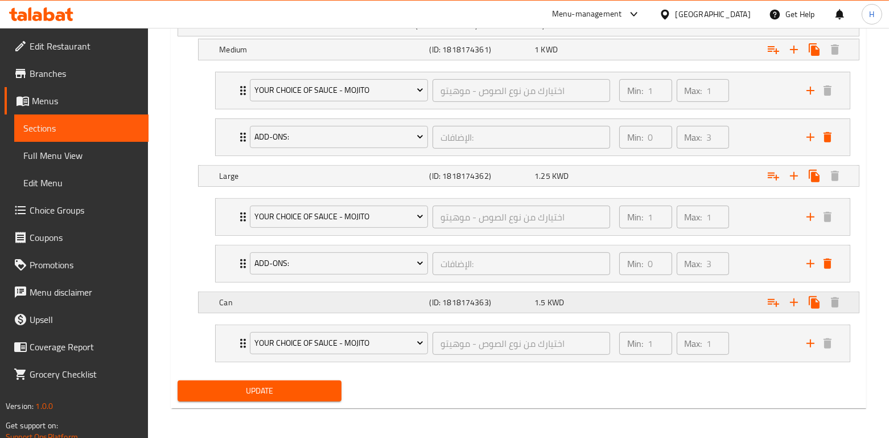
click at [773, 299] on icon "Expand" at bounding box center [774, 302] width 14 height 14
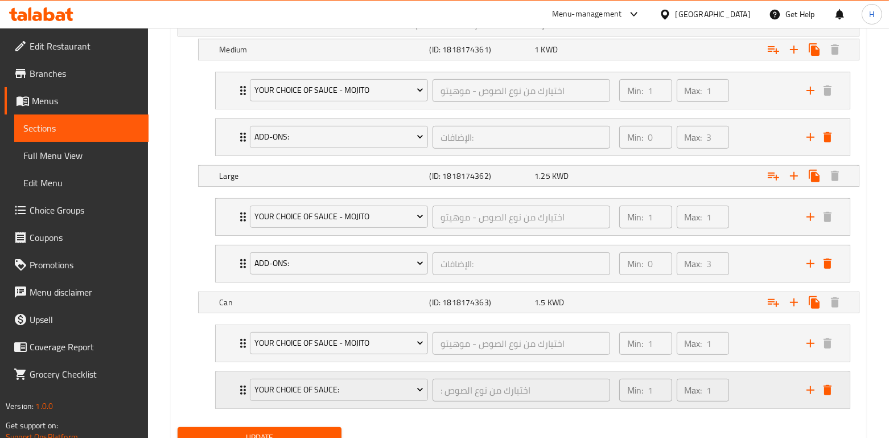
click at [392, 376] on div "Your choice of sauce:" at bounding box center [339, 389] width 183 height 27
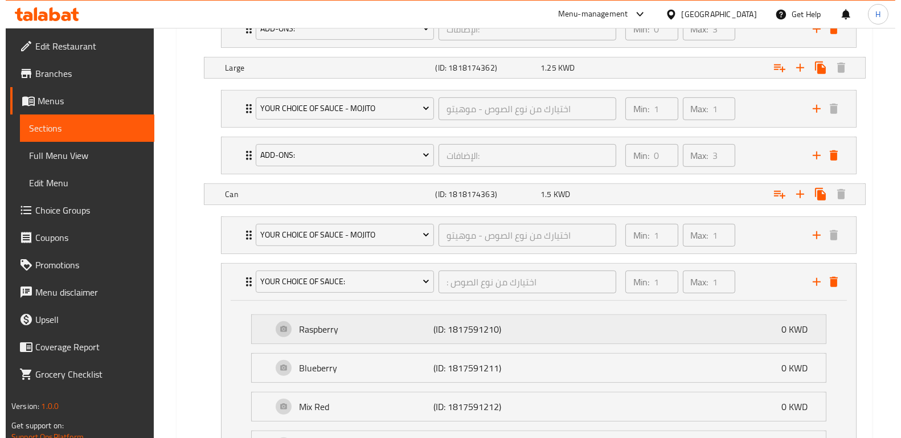
scroll to position [778, 0]
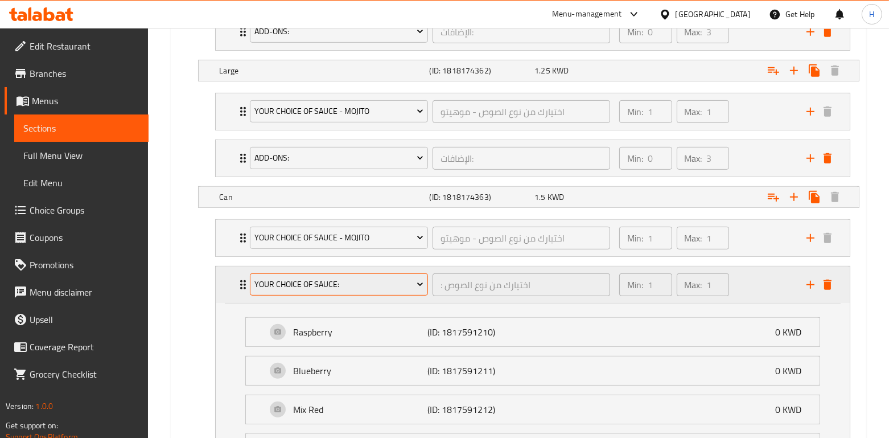
click at [335, 285] on span "Your choice of sauce:" at bounding box center [339, 284] width 170 height 14
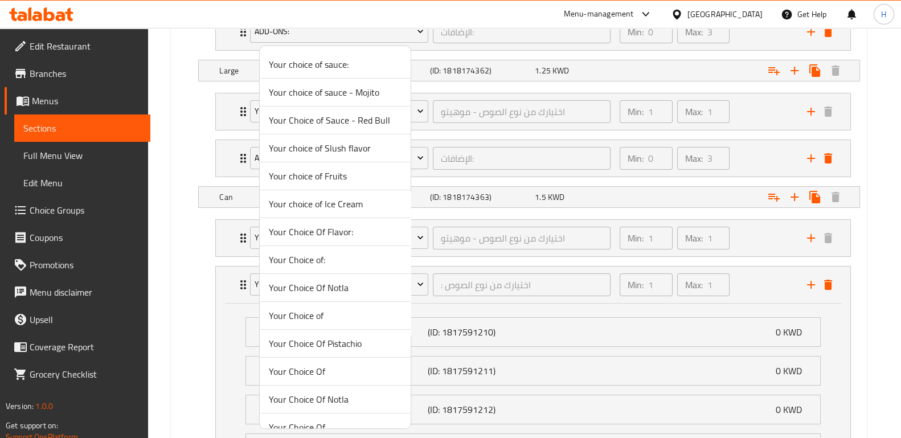
scroll to position [182, 0]
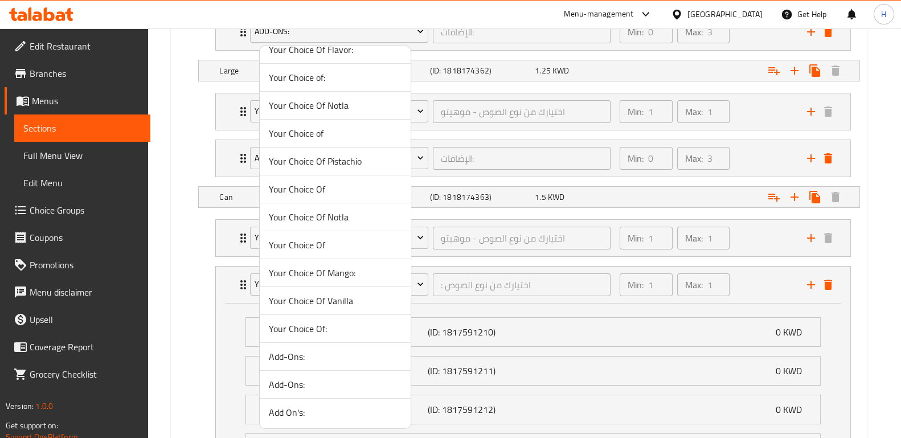
click at [341, 379] on span "Add-Ons:" at bounding box center [335, 384] width 133 height 14
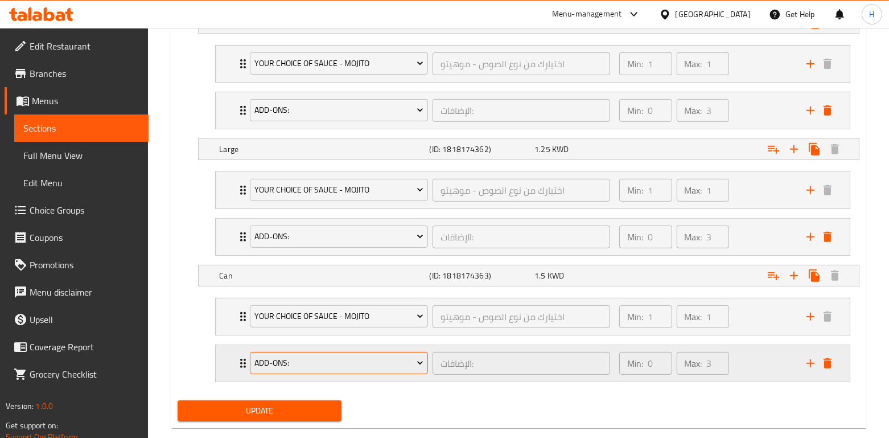
scroll to position [719, 0]
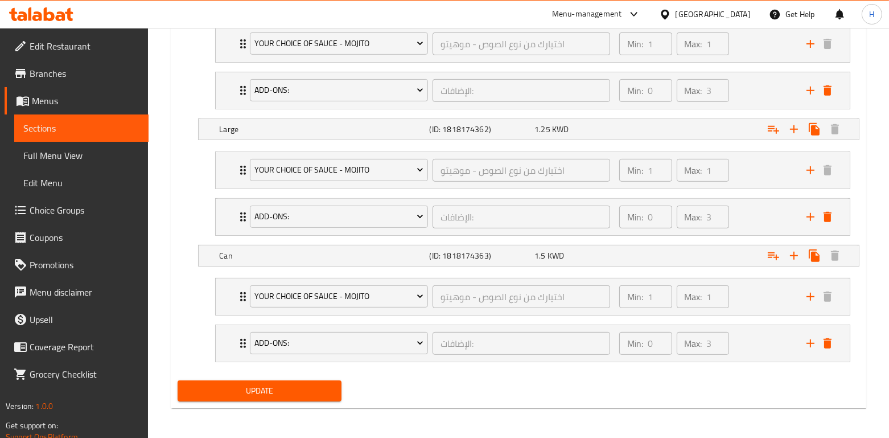
click at [311, 385] on span "Update" at bounding box center [259, 391] width 145 height 14
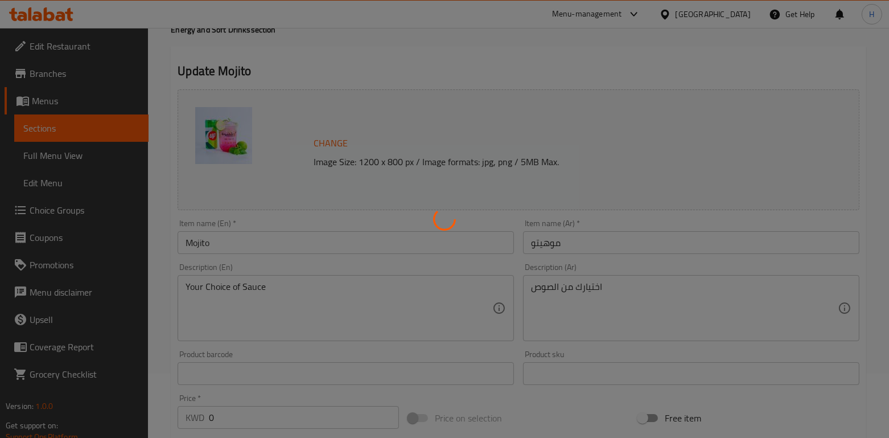
scroll to position [0, 0]
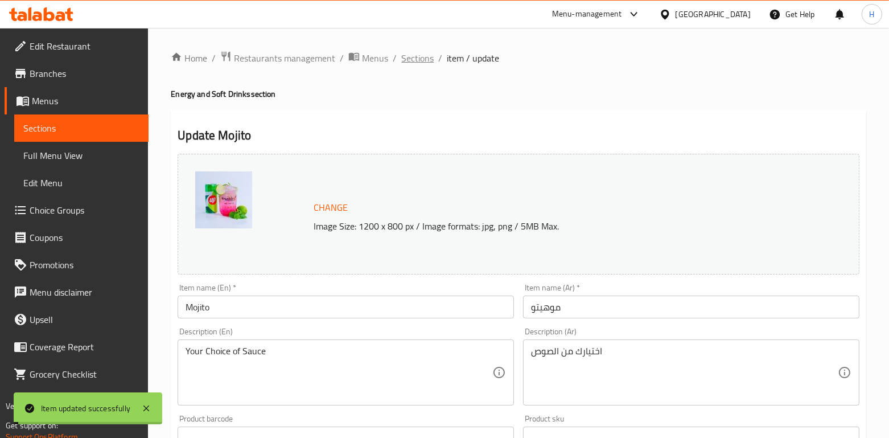
click at [413, 60] on span "Sections" at bounding box center [417, 58] width 32 height 14
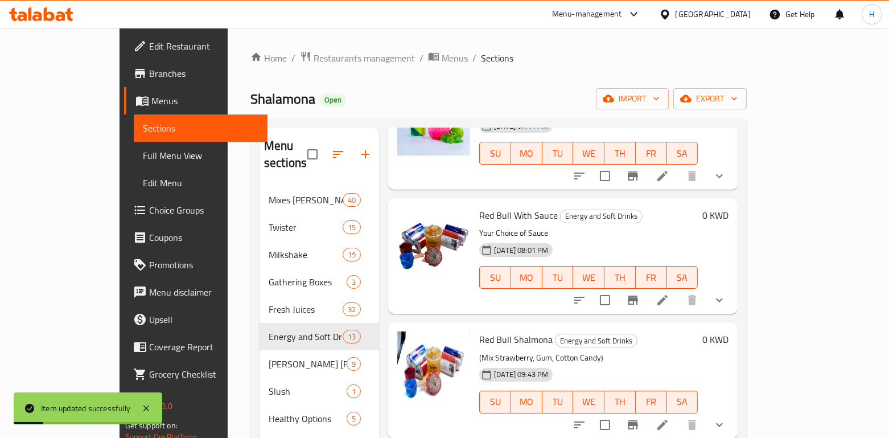
scroll to position [243, 0]
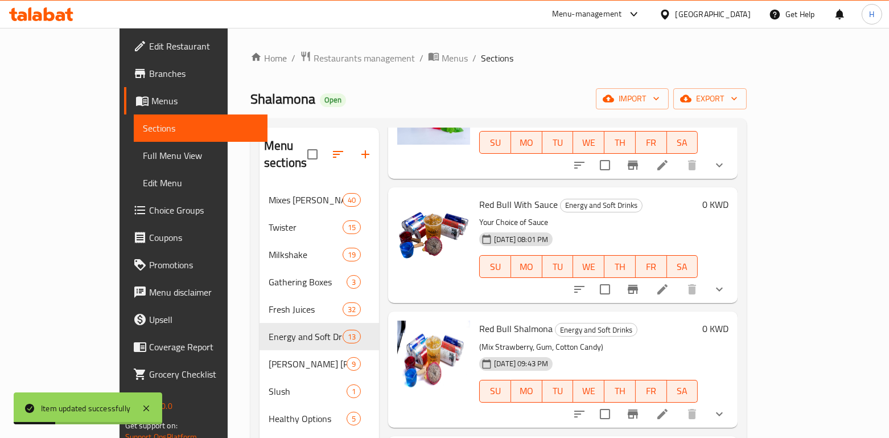
click at [726, 282] on icon "show more" at bounding box center [720, 289] width 14 height 14
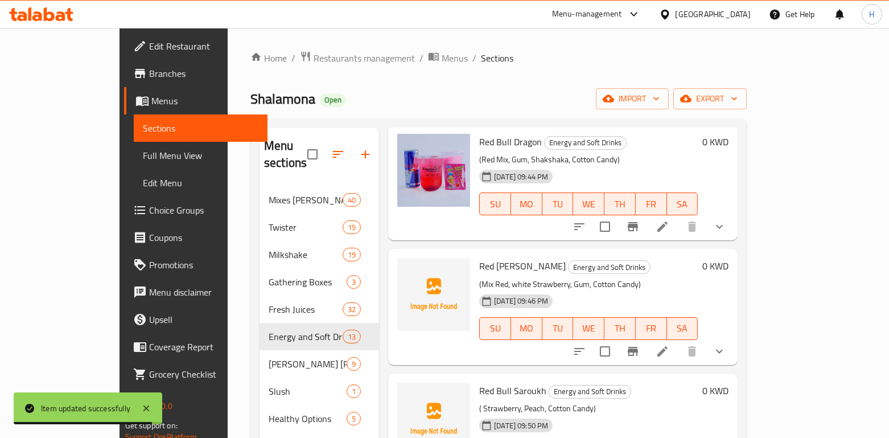
scroll to position [1689, 0]
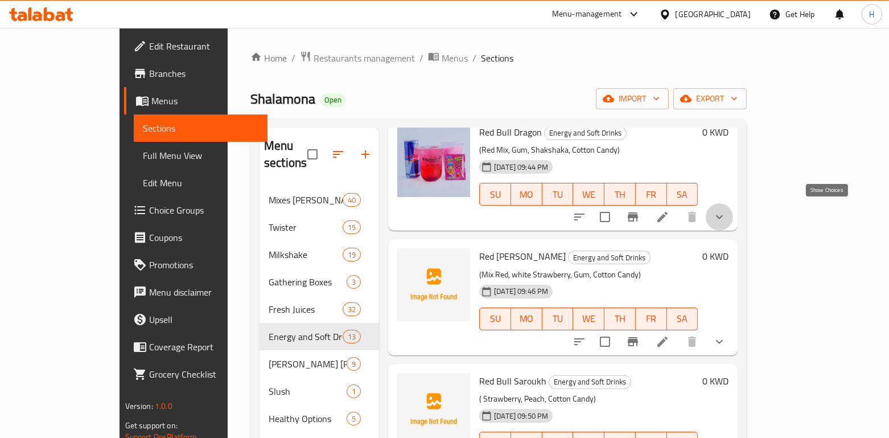
click at [726, 210] on icon "show more" at bounding box center [720, 217] width 14 height 14
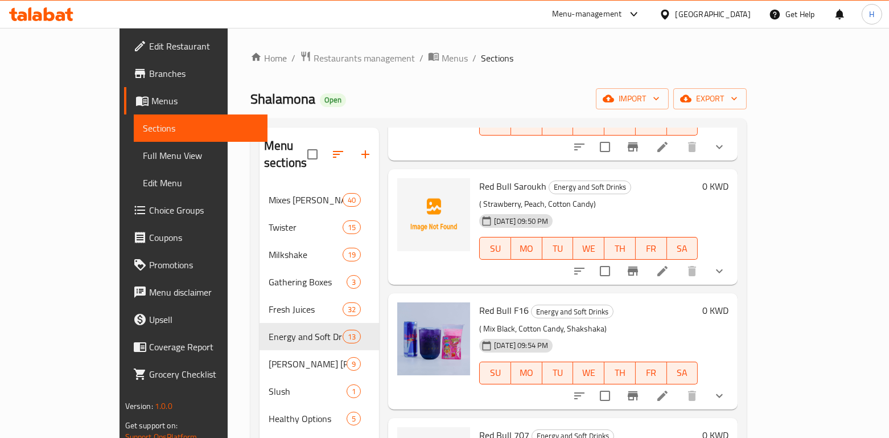
scroll to position [2076, 0]
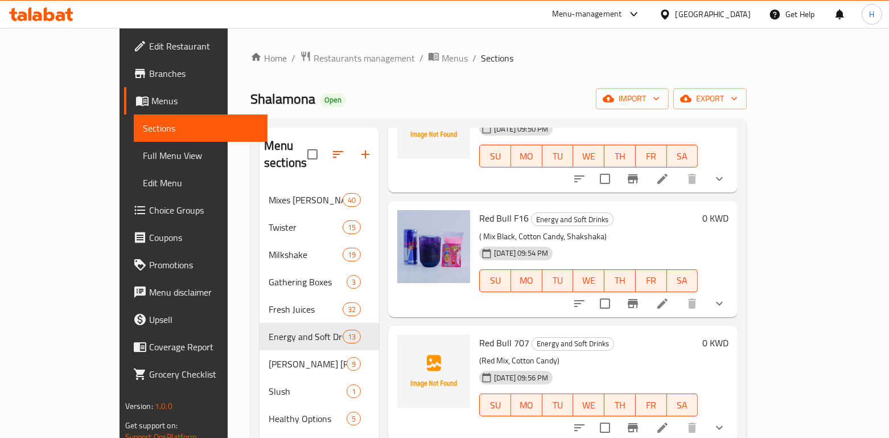
click at [393, 336] on div at bounding box center [434, 383] width 82 height 106
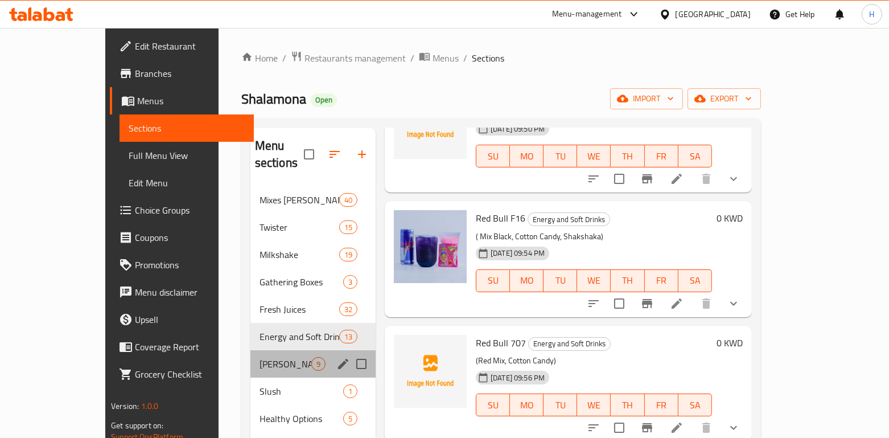
click at [250, 356] on div "[PERSON_NAME] [PERSON_NAME] 9" at bounding box center [312, 363] width 125 height 27
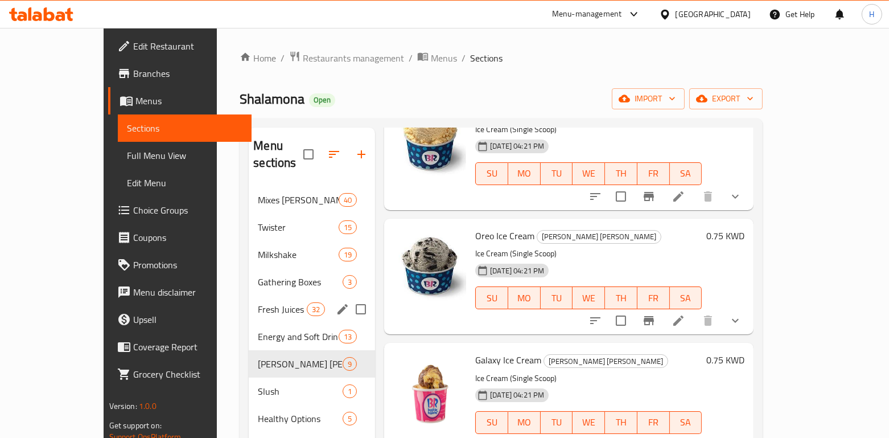
scroll to position [159, 0]
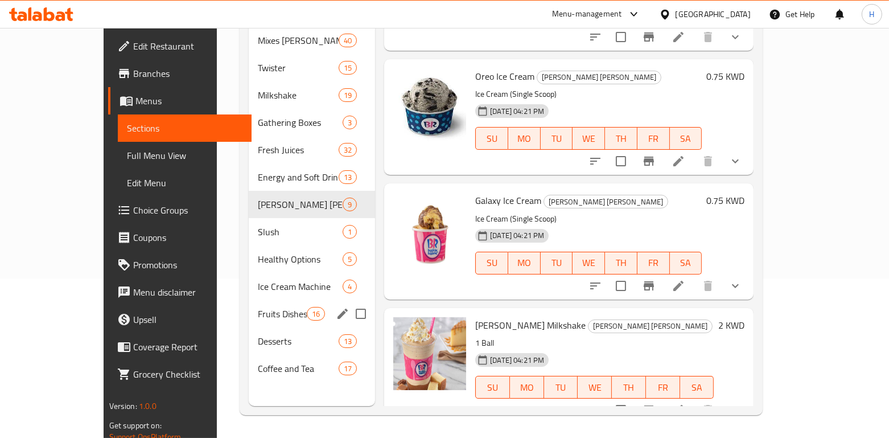
click at [249, 309] on div "Fruits Dishes 16" at bounding box center [312, 313] width 126 height 27
